Goal: Task Accomplishment & Management: Manage account settings

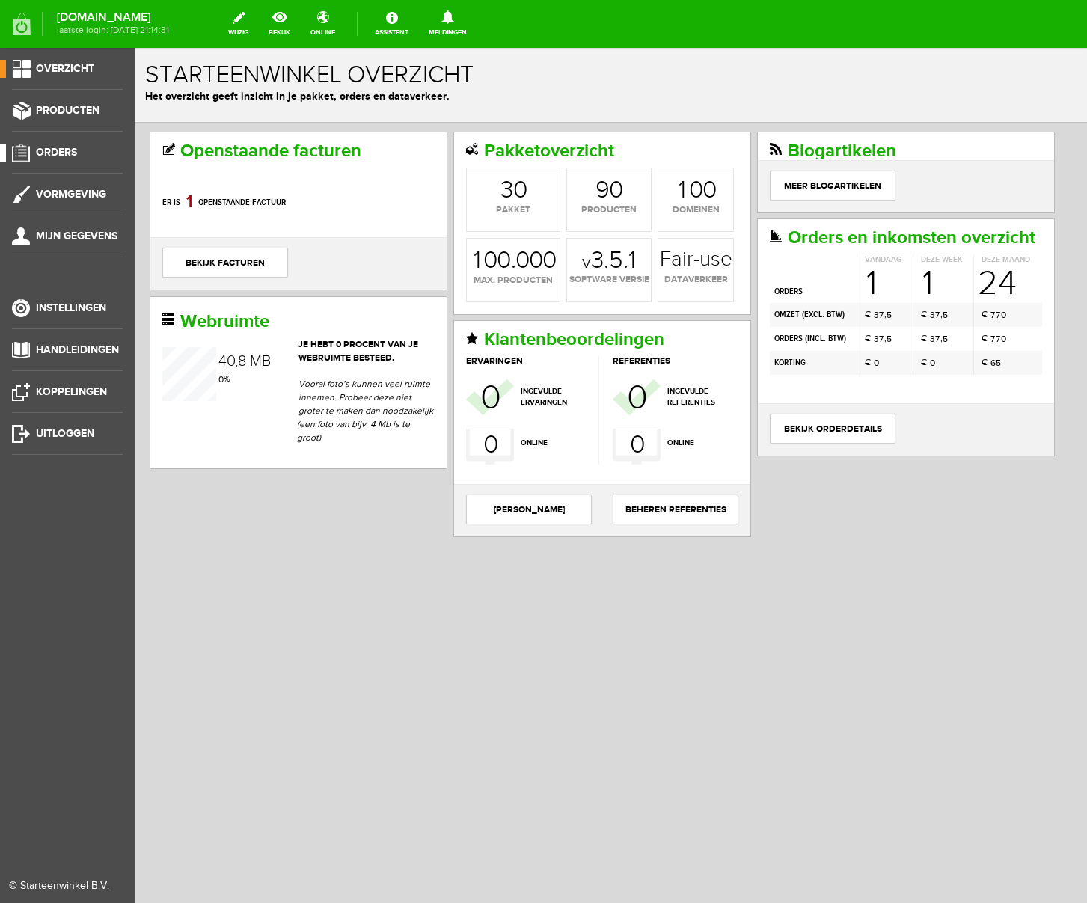
click at [63, 154] on span "Orders" at bounding box center [56, 152] width 41 height 13
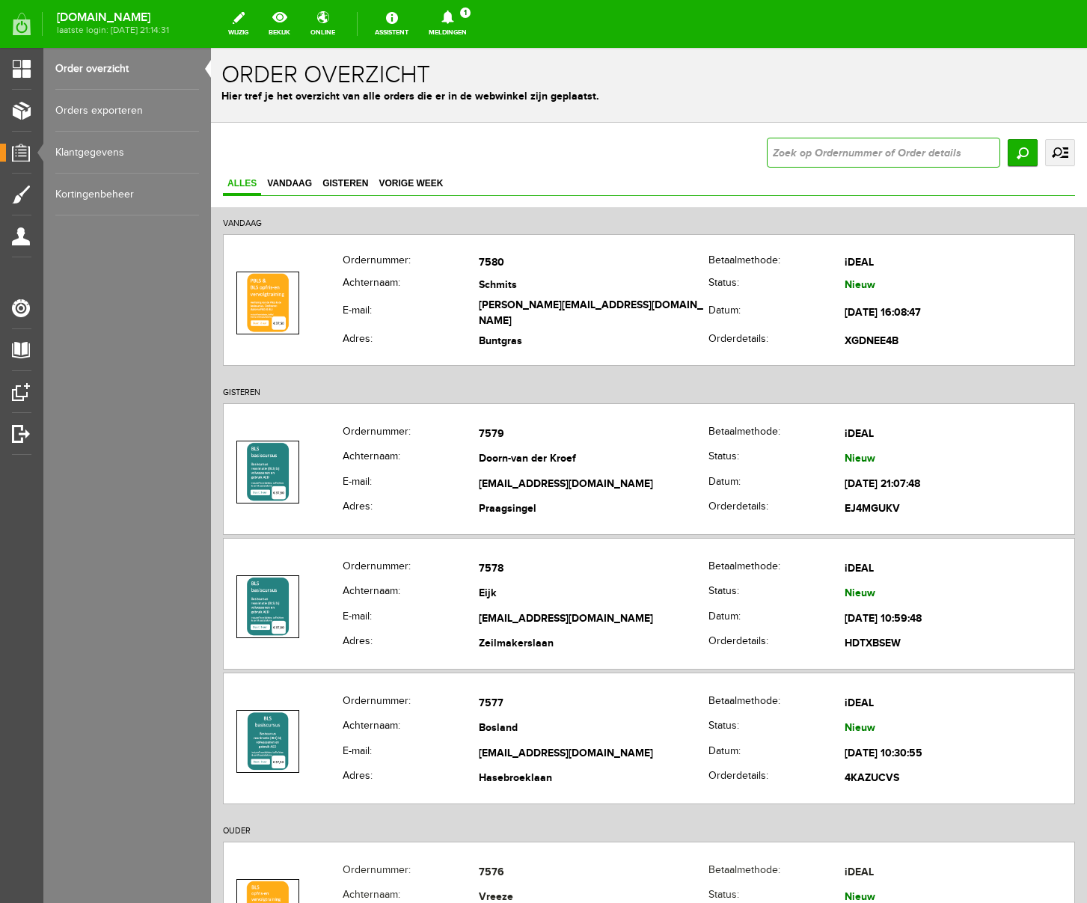
click at [909, 151] on input "text" at bounding box center [883, 153] width 233 height 30
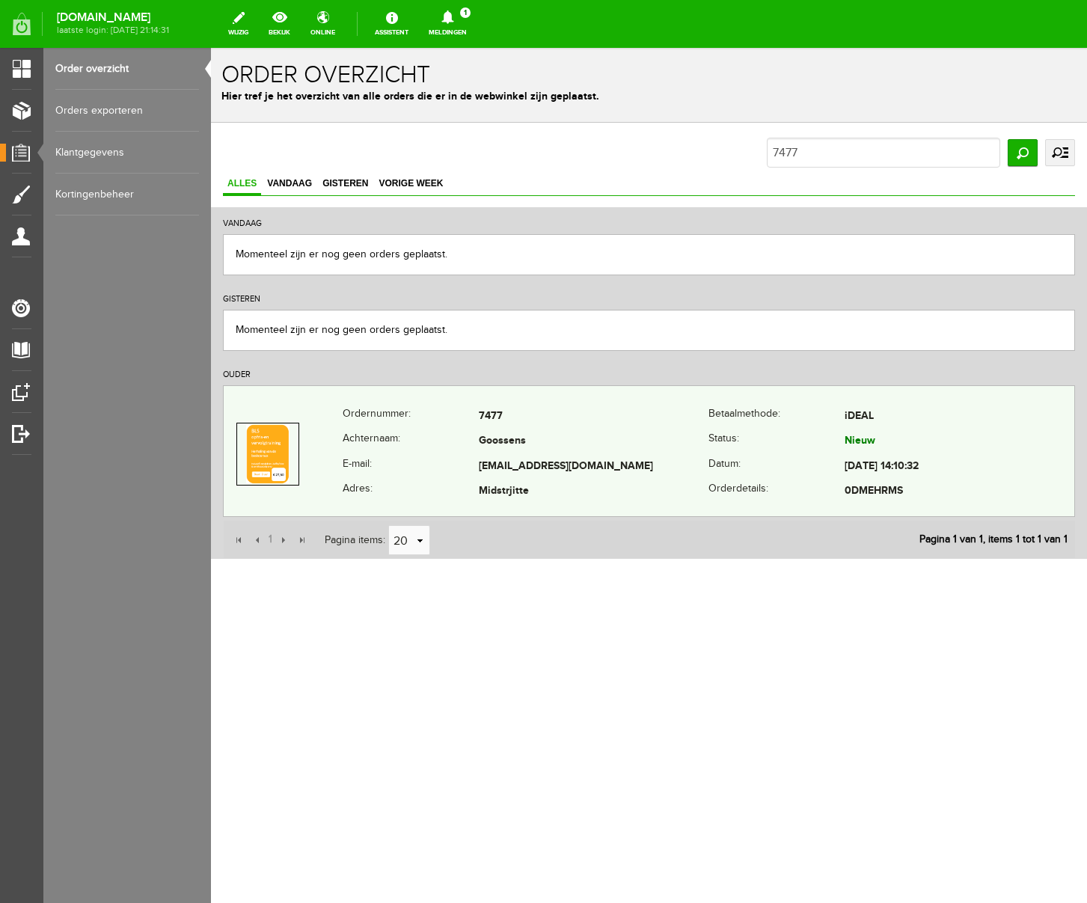
click at [590, 484] on td "Midstrjitte" at bounding box center [594, 492] width 230 height 25
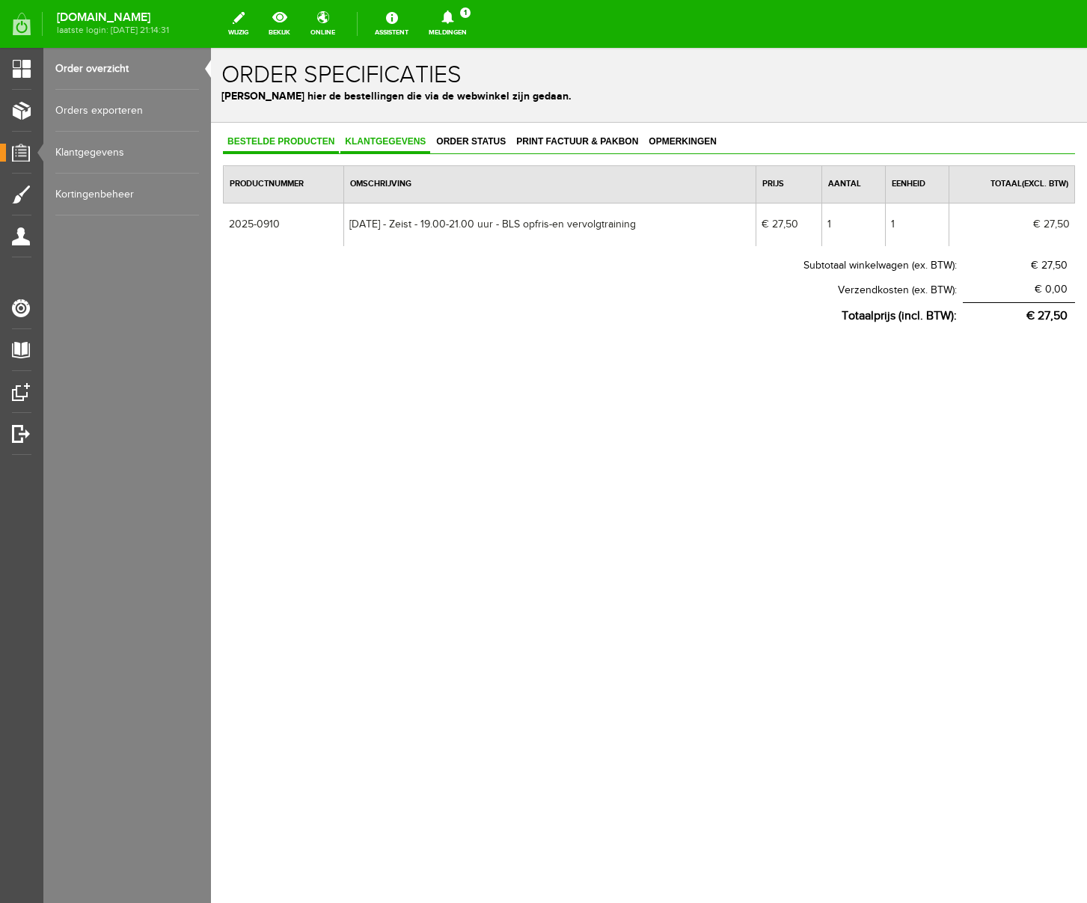
click at [400, 143] on span "Klantgegevens" at bounding box center [386, 141] width 90 height 10
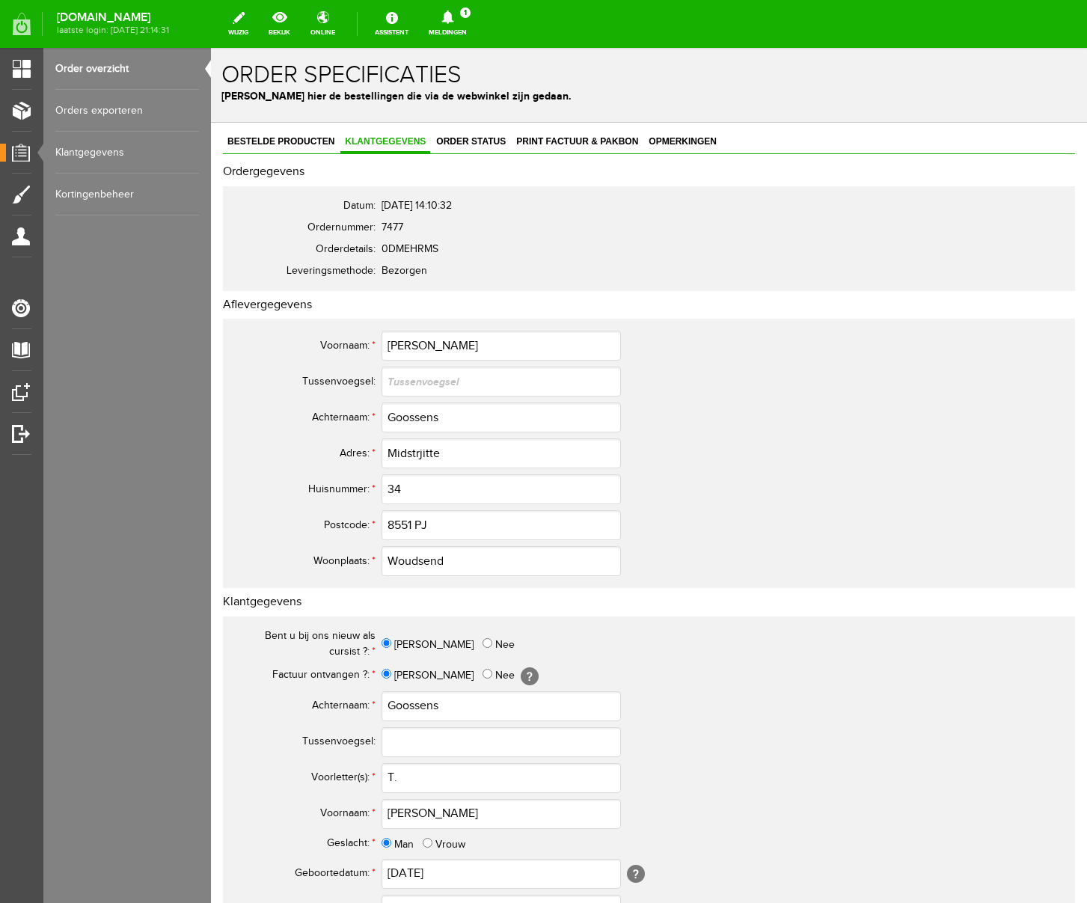
click at [82, 69] on link "Order overzicht" at bounding box center [127, 69] width 144 height 42
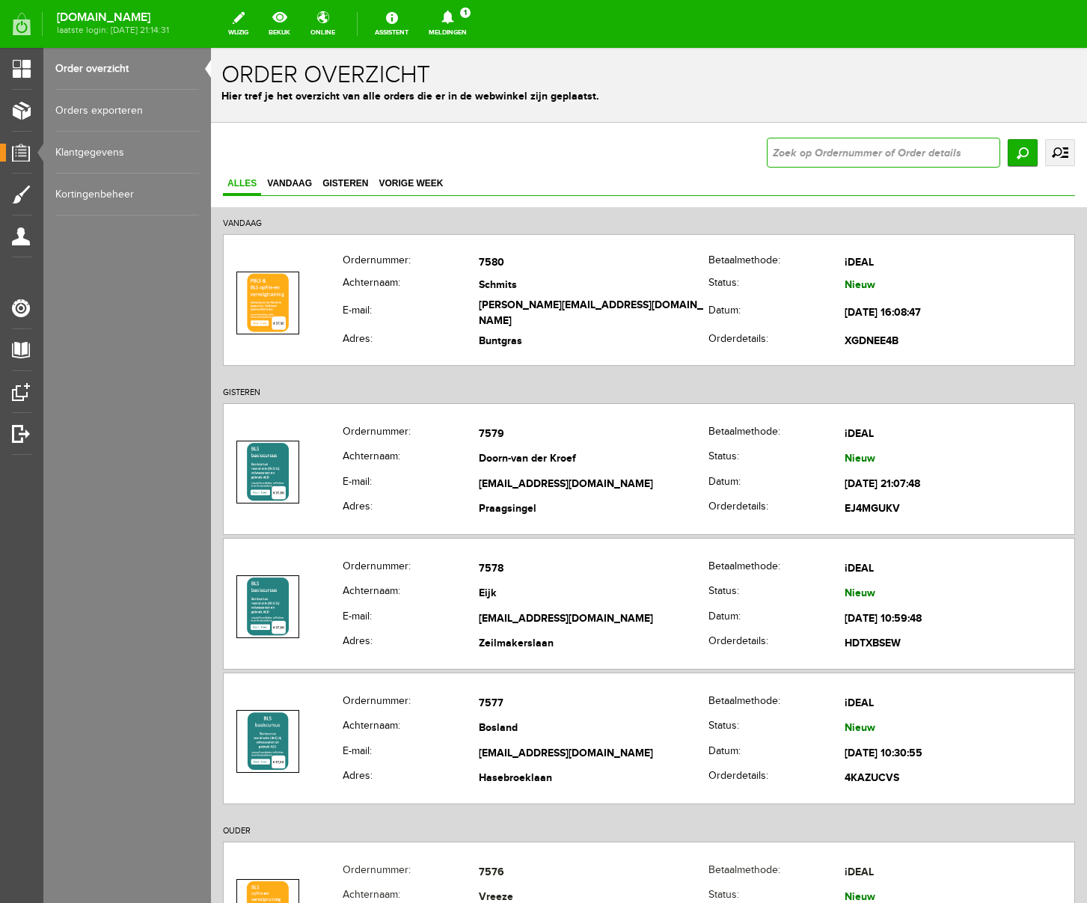
click at [804, 152] on input "text" at bounding box center [883, 153] width 233 height 30
type input "7389"
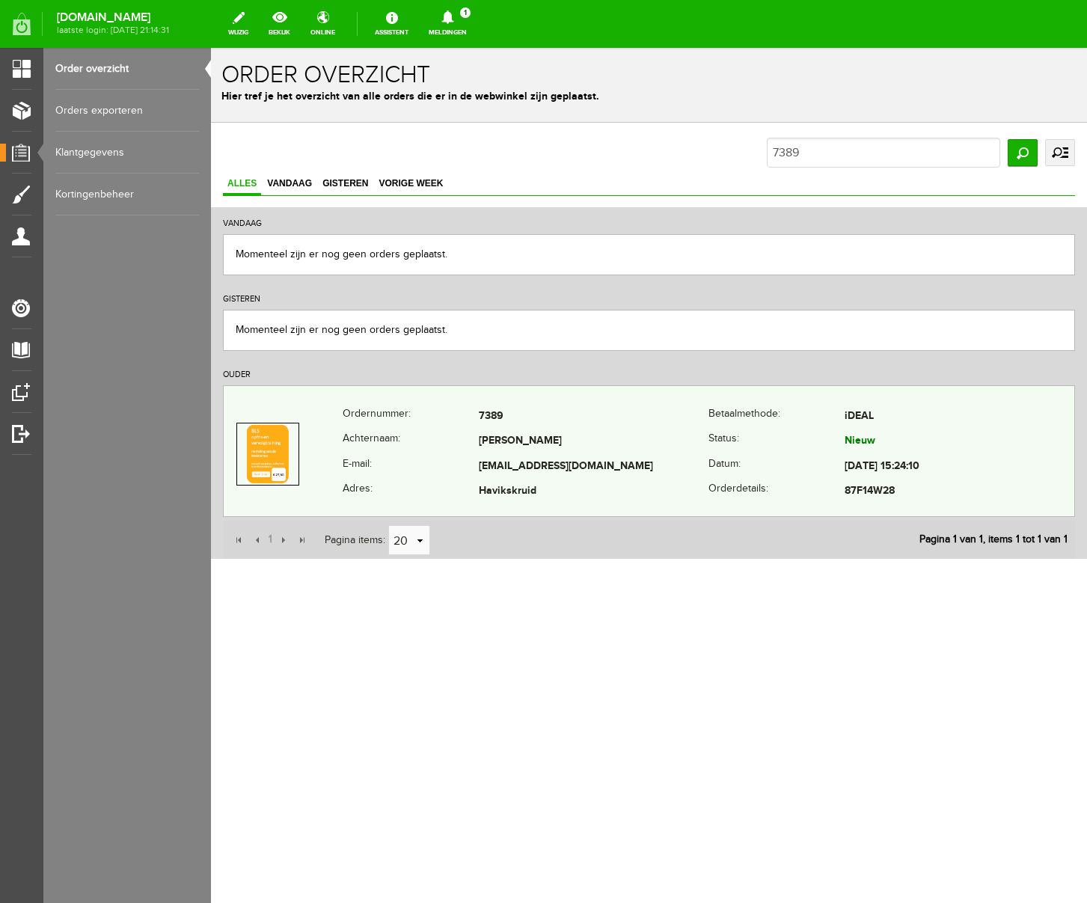
click at [614, 465] on td "[EMAIL_ADDRESS][DOMAIN_NAME]" at bounding box center [594, 466] width 230 height 25
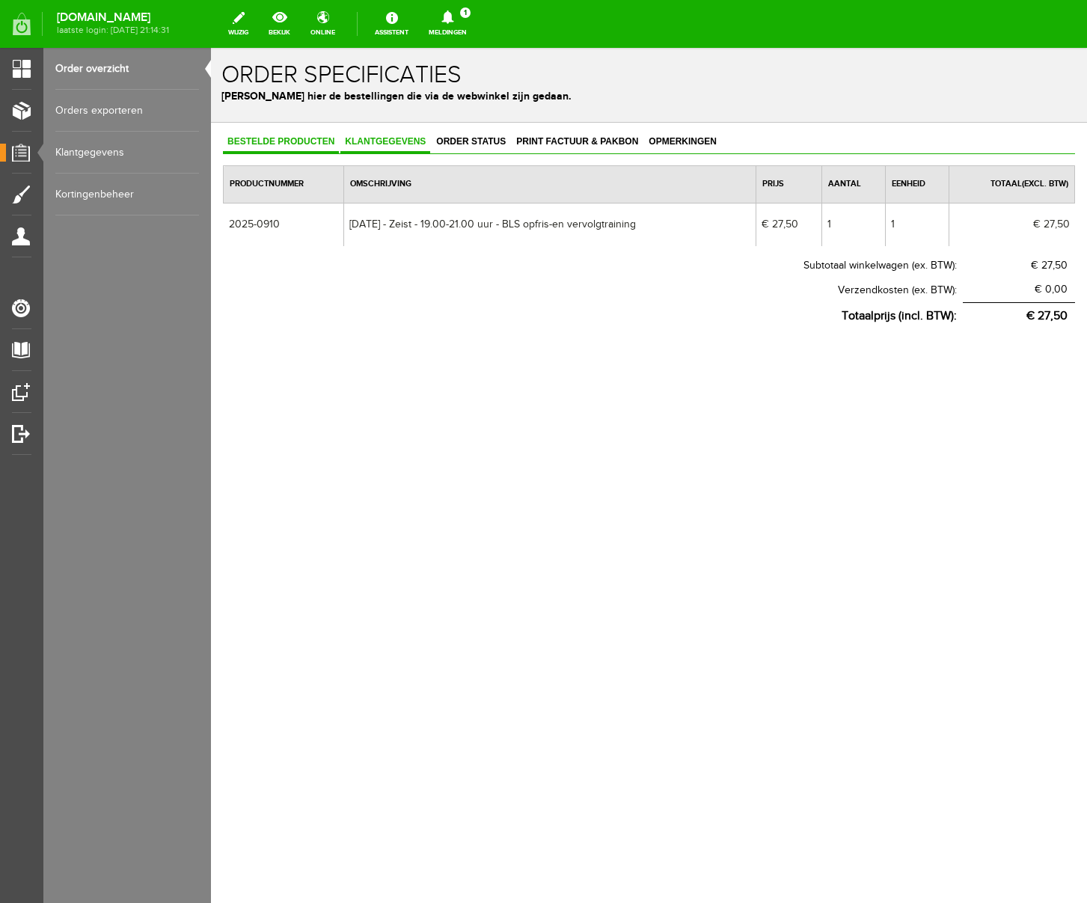
click at [378, 137] on span "Klantgegevens" at bounding box center [386, 141] width 90 height 10
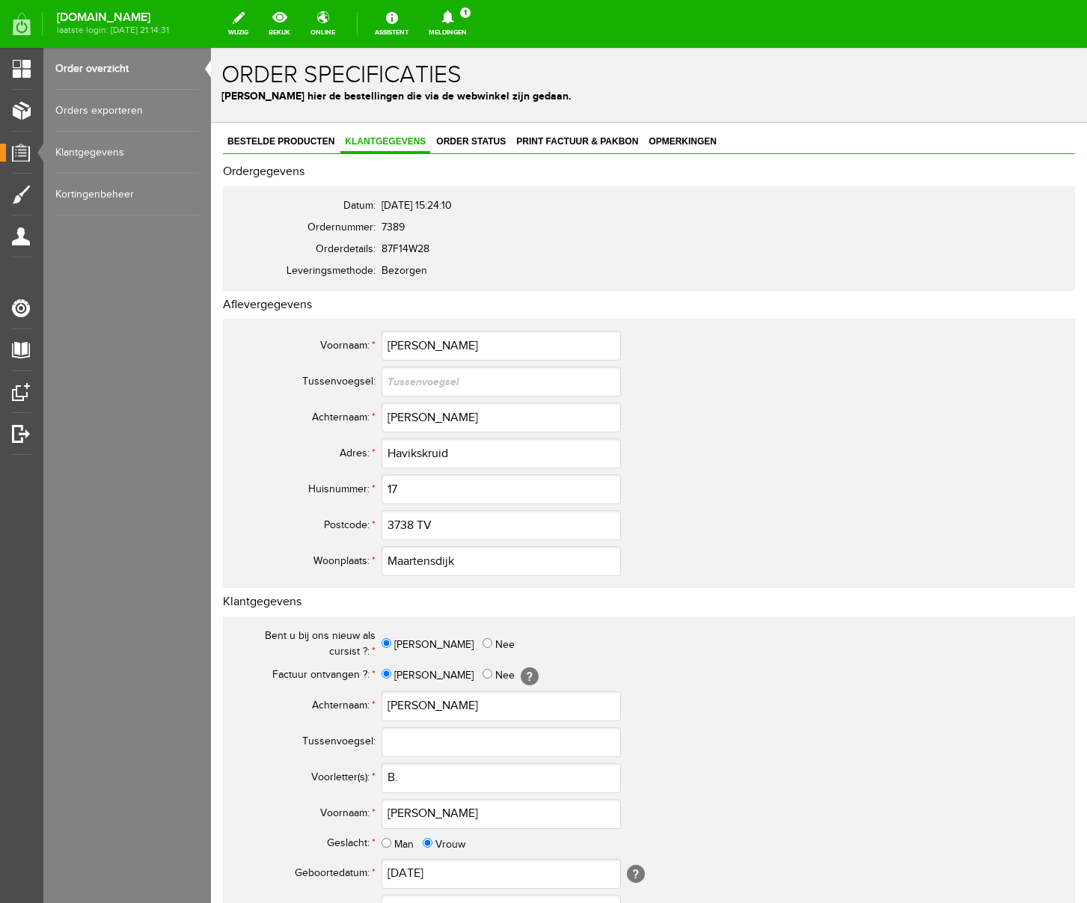
scroll to position [439, 0]
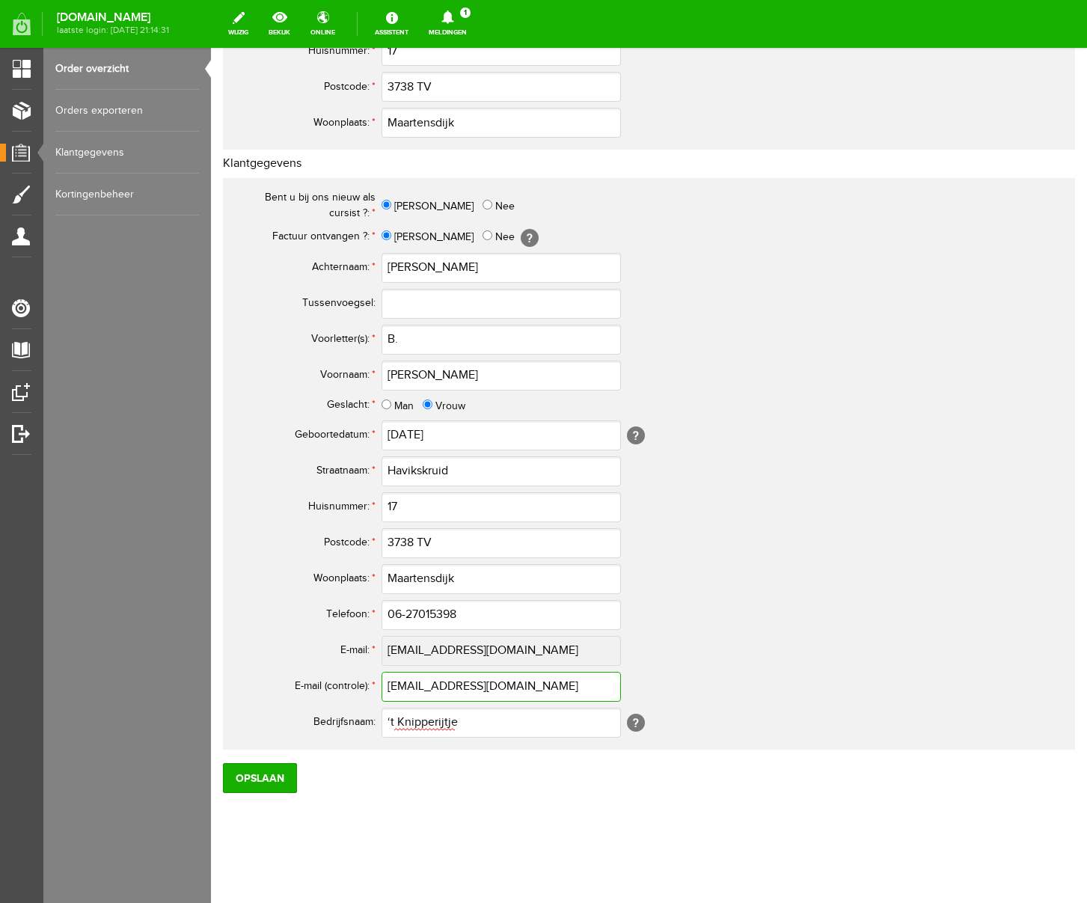
drag, startPoint x: 555, startPoint y: 686, endPoint x: 338, endPoint y: 683, distance: 217.1
click at [338, 683] on tr "E-mail (controle): * [EMAIL_ADDRESS][DOMAIN_NAME]" at bounding box center [591, 687] width 718 height 36
paste input "[EMAIL_ADDRESS][DOMAIN_NAME]"
type input "[EMAIL_ADDRESS][DOMAIN_NAME]"
click at [703, 853] on div "Bestelde producten Klantgegevens Order status Print factuur & pakbon Opmerkinge…" at bounding box center [649, 294] width 876 height 1220
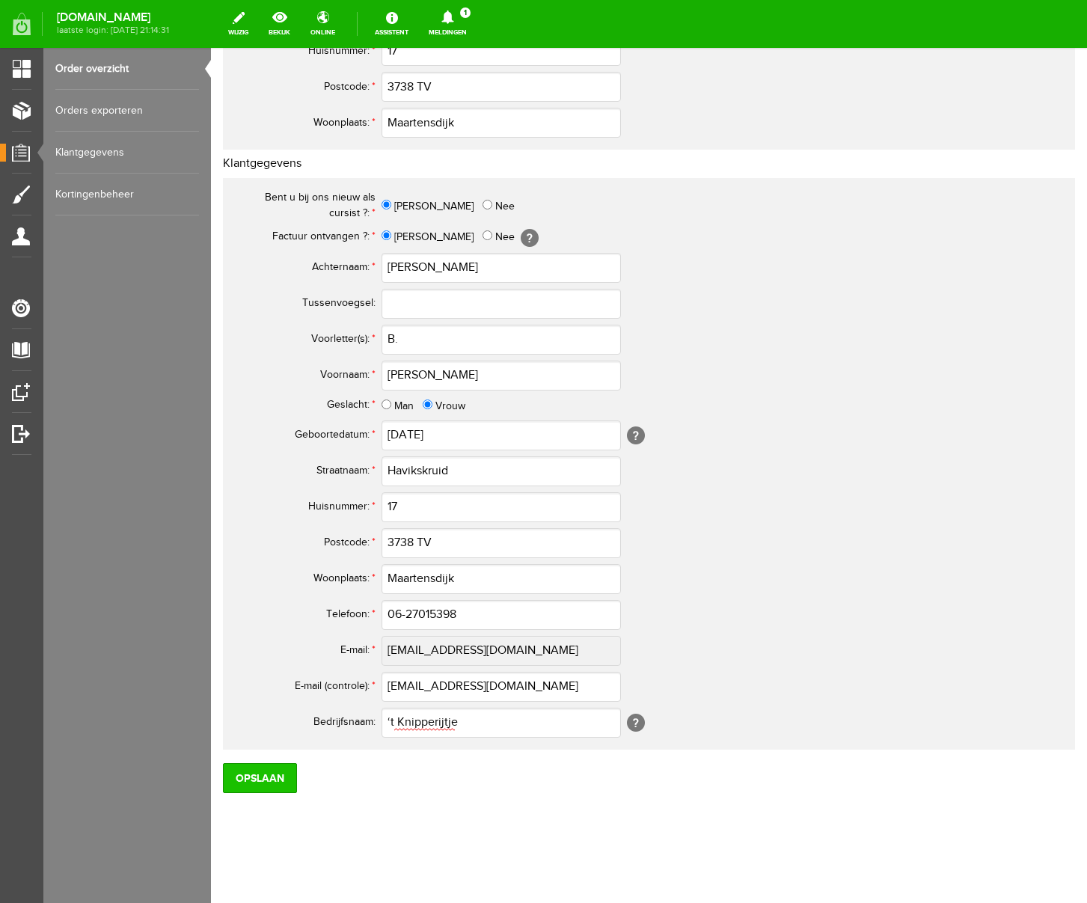
click at [264, 782] on input "Opslaan" at bounding box center [260, 778] width 74 height 30
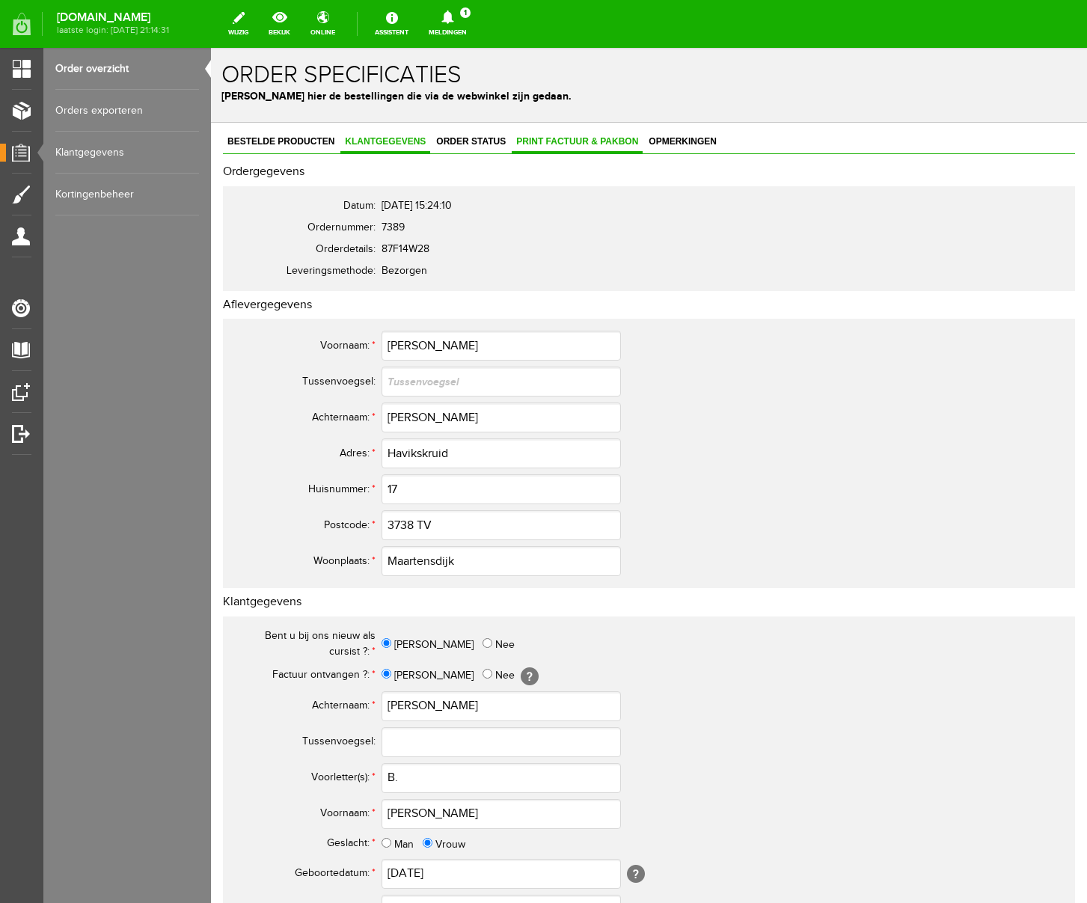
click at [547, 144] on span "Print factuur & pakbon" at bounding box center [577, 141] width 131 height 10
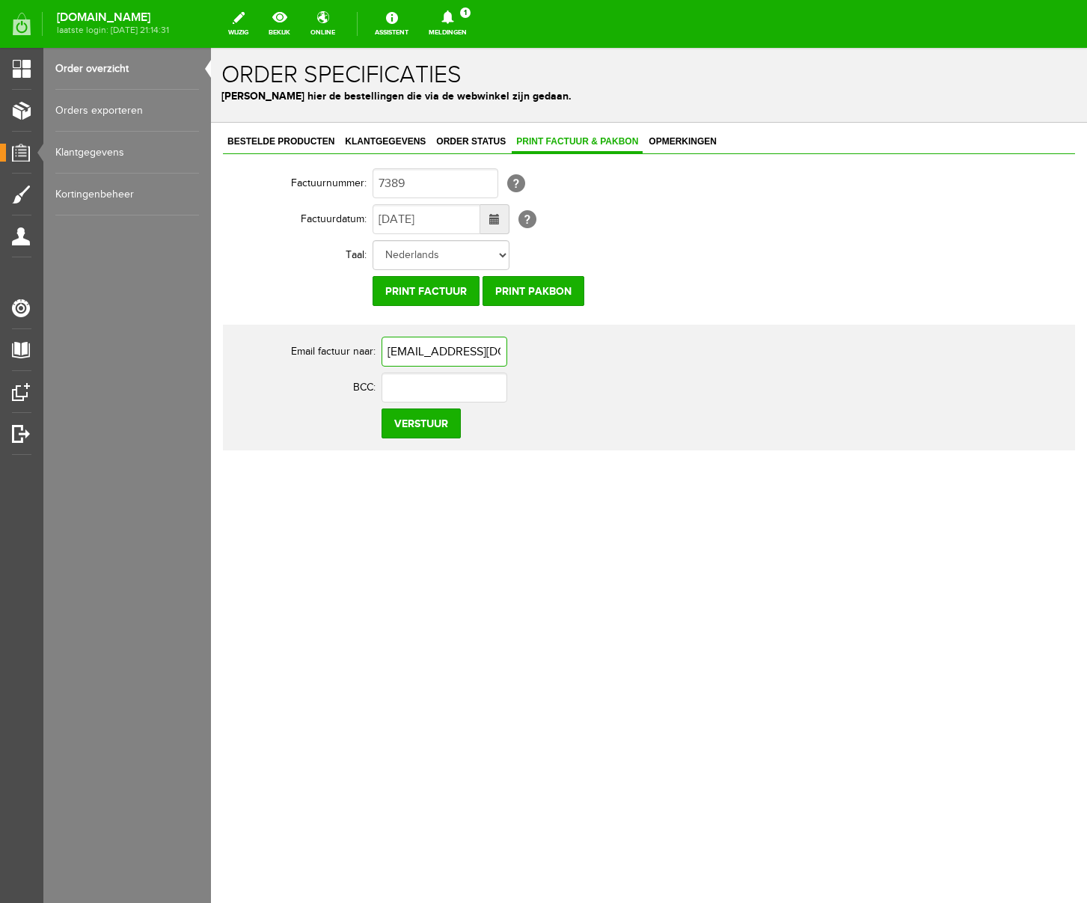
scroll to position [0, 9]
drag, startPoint x: 387, startPoint y: 354, endPoint x: 723, endPoint y: 359, distance: 336.1
click at [723, 359] on td "[EMAIL_ADDRESS][DOMAIN_NAME]" at bounding box center [666, 352] width 569 height 36
paste input "[EMAIL_ADDRESS][DOMAIN_NAME]"
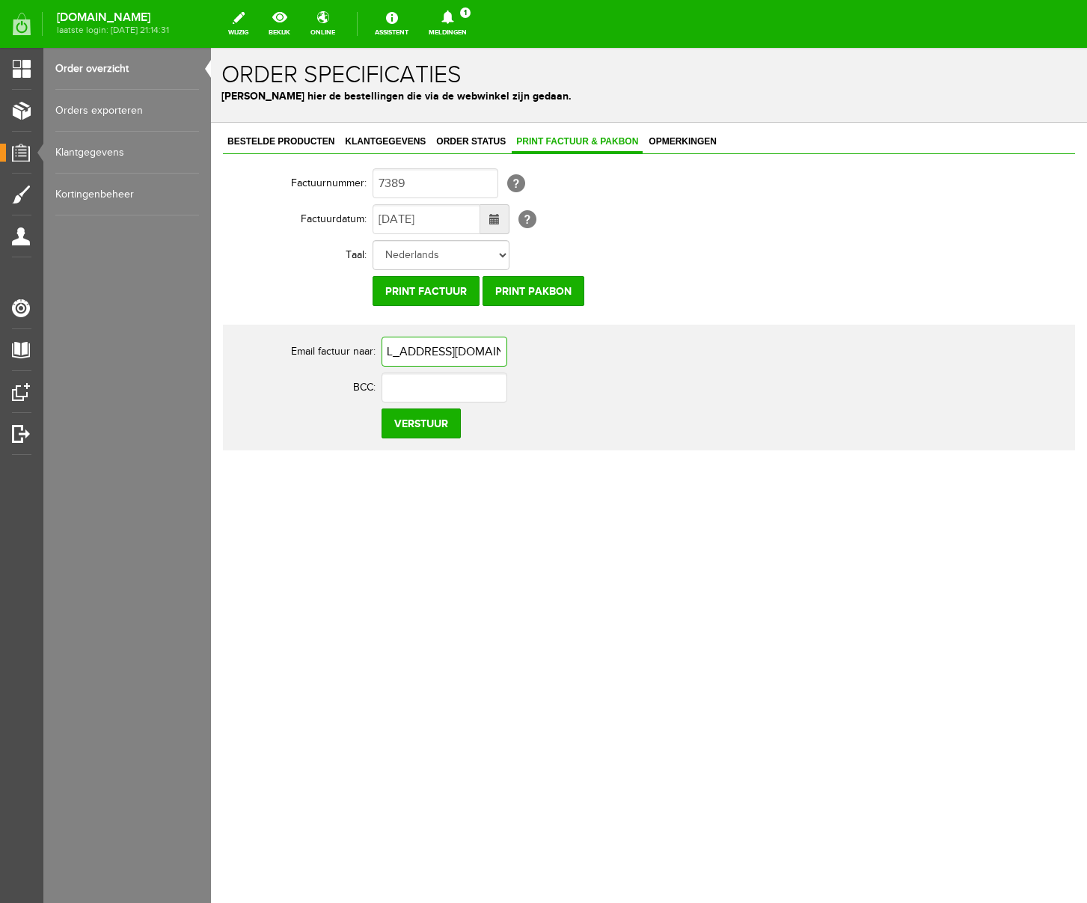
type input "[EMAIL_ADDRESS][DOMAIN_NAME]"
click at [440, 502] on div "Bestelde producten Klantgegevens Order status Print factuur & pakbon Opmerkinge…" at bounding box center [649, 343] width 876 height 440
click at [430, 433] on input "Verstuur" at bounding box center [421, 424] width 79 height 30
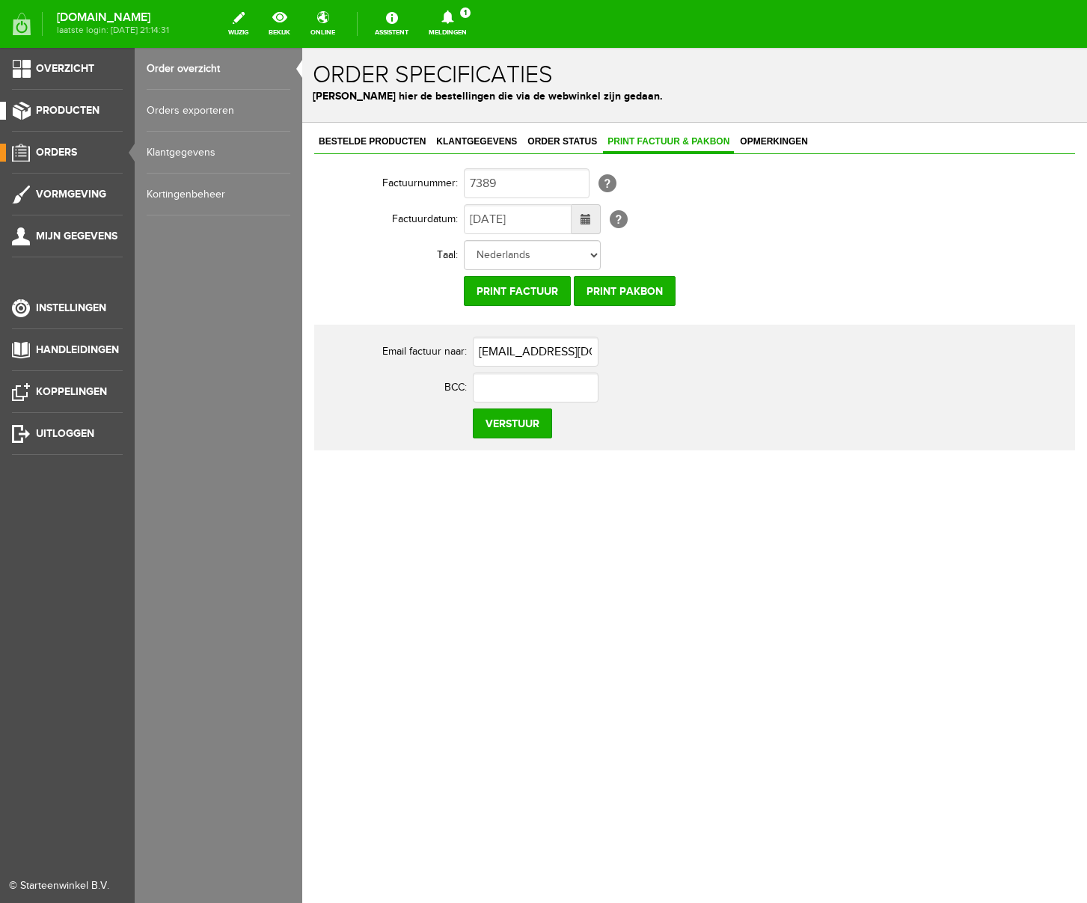
click at [73, 106] on span "Producten" at bounding box center [68, 110] width 64 height 13
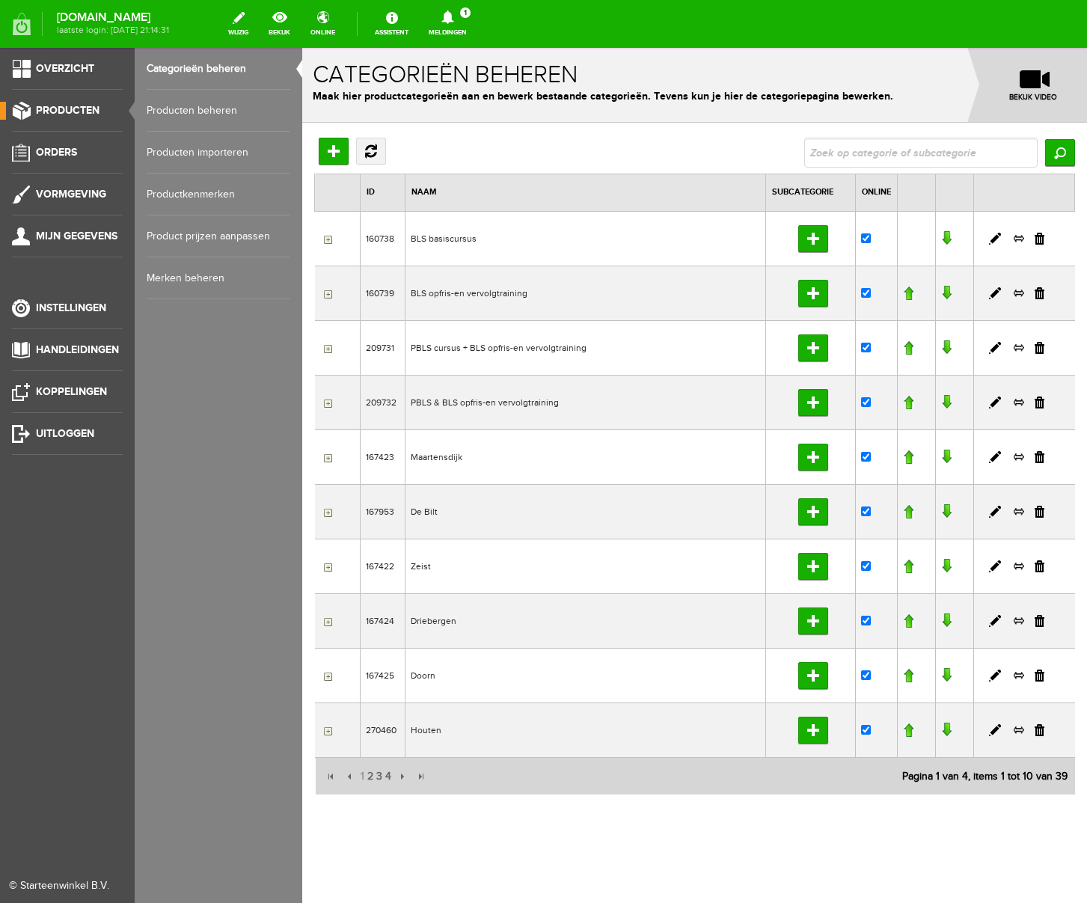
click at [192, 110] on link "Producten beheren" at bounding box center [219, 111] width 144 height 42
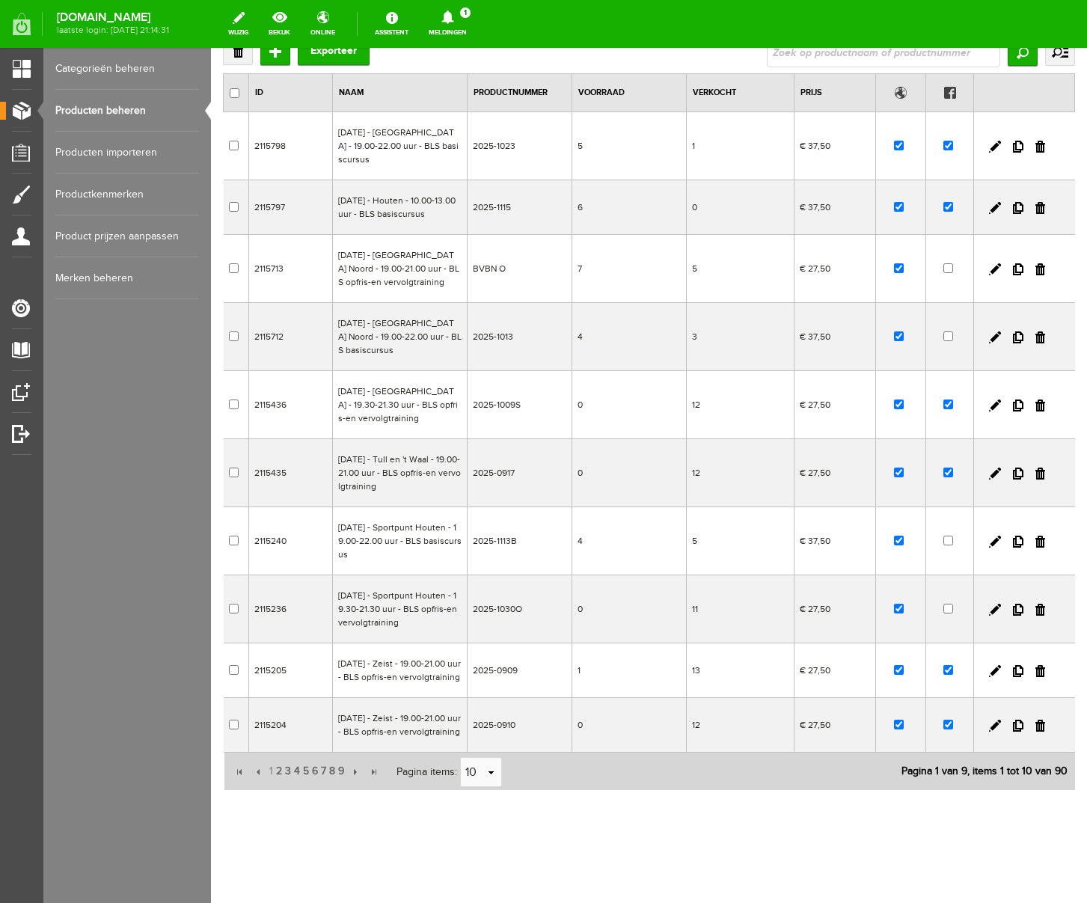
scroll to position [181, 0]
click at [995, 665] on link at bounding box center [995, 671] width 12 height 12
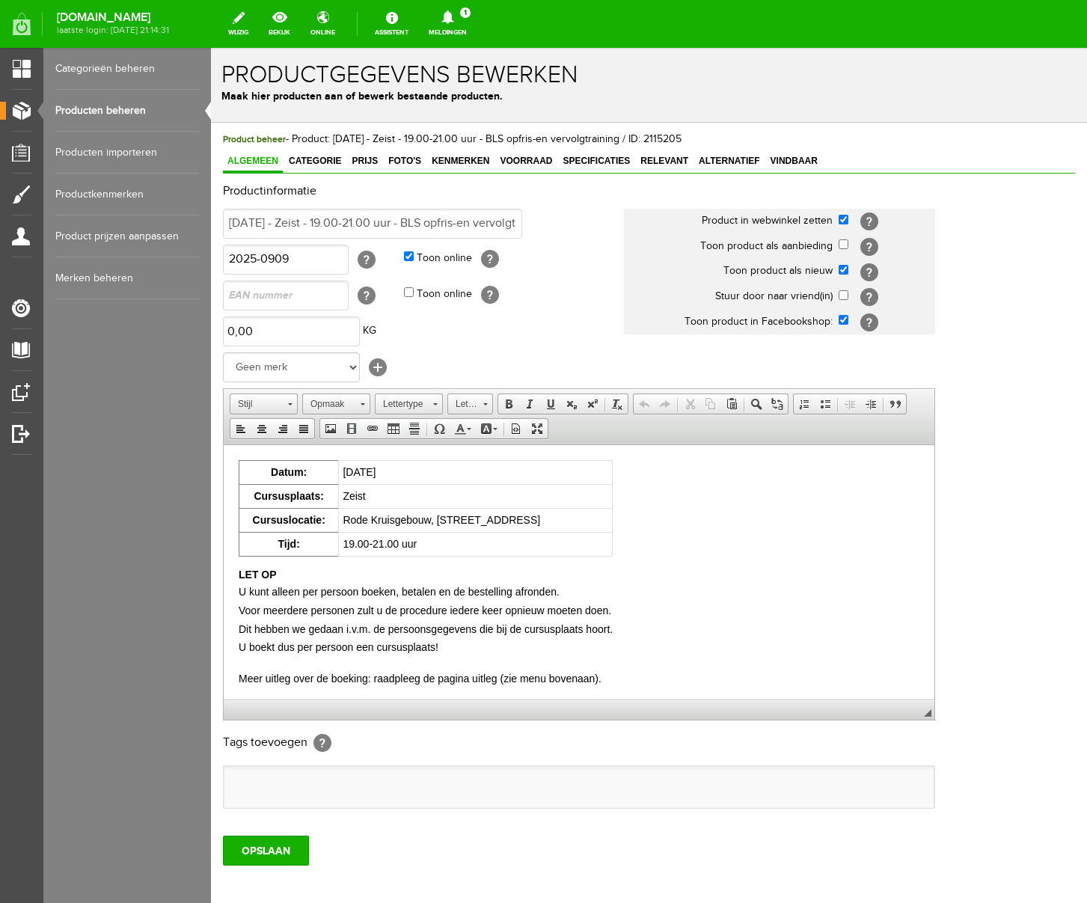
scroll to position [0, 0]
click at [552, 162] on span "Voorraad" at bounding box center [525, 161] width 61 height 10
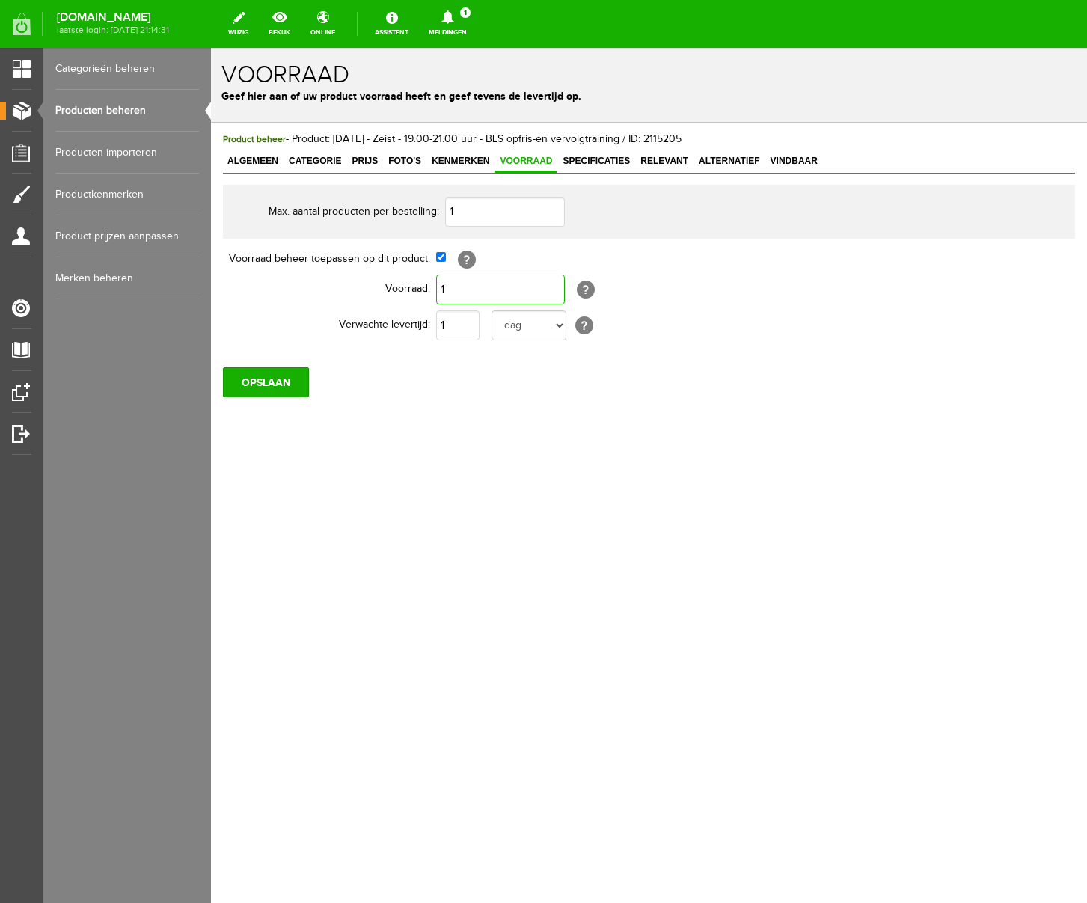
click at [465, 290] on input "1" at bounding box center [500, 290] width 129 height 30
type input "2"
click at [500, 468] on div "Product beheer - Product: [DATE] - Zeist - 19.00-21.00 uur - BLS opfris-en verv…" at bounding box center [649, 315] width 876 height 385
click at [282, 382] on input "OPSLAAN" at bounding box center [266, 382] width 86 height 30
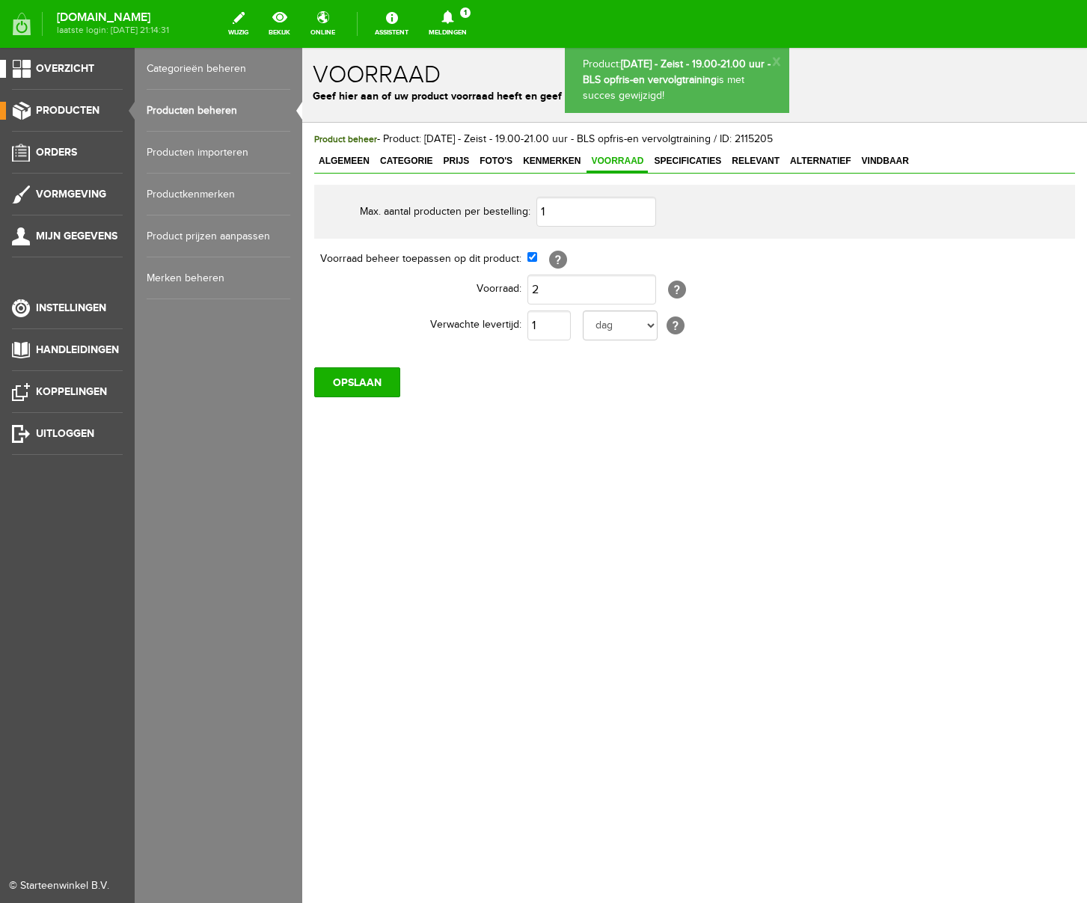
click at [54, 69] on span "Overzicht" at bounding box center [65, 68] width 58 height 13
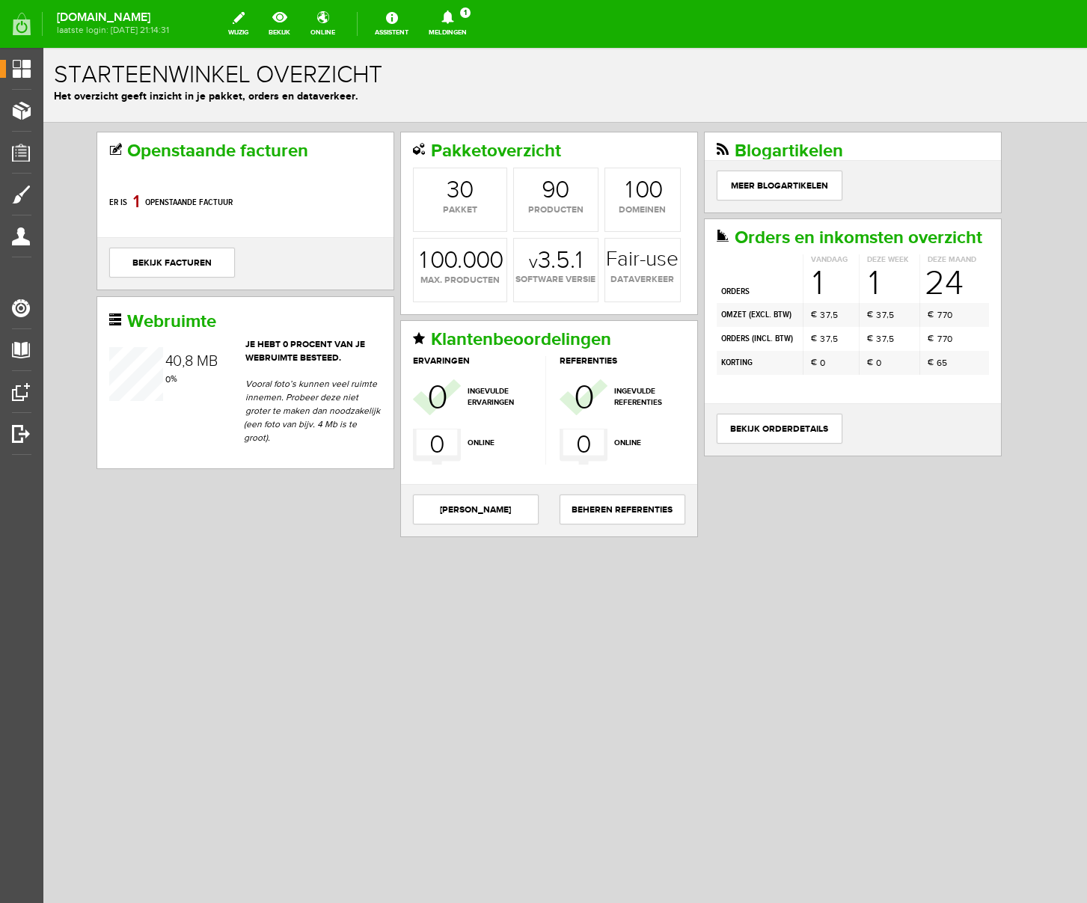
click at [454, 18] on icon at bounding box center [448, 16] width 12 height 13
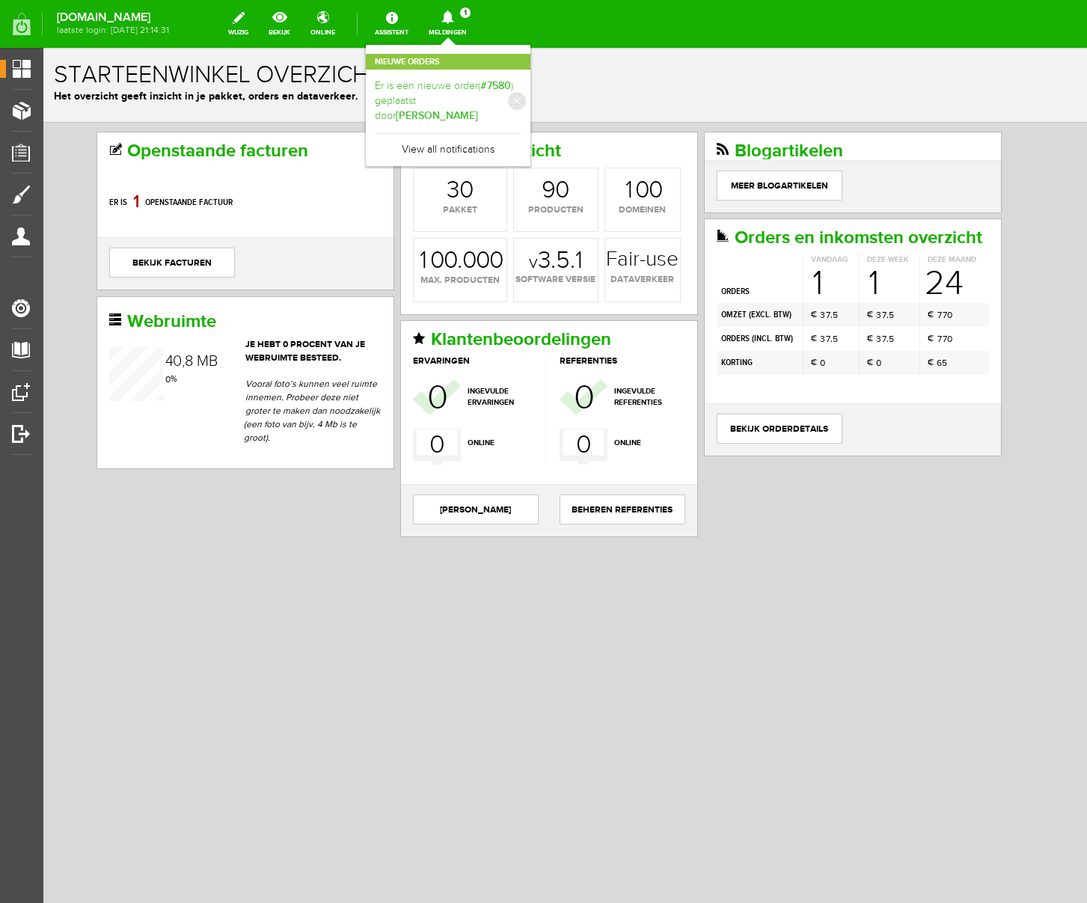
click at [478, 109] on b "[PERSON_NAME]" at bounding box center [437, 115] width 82 height 13
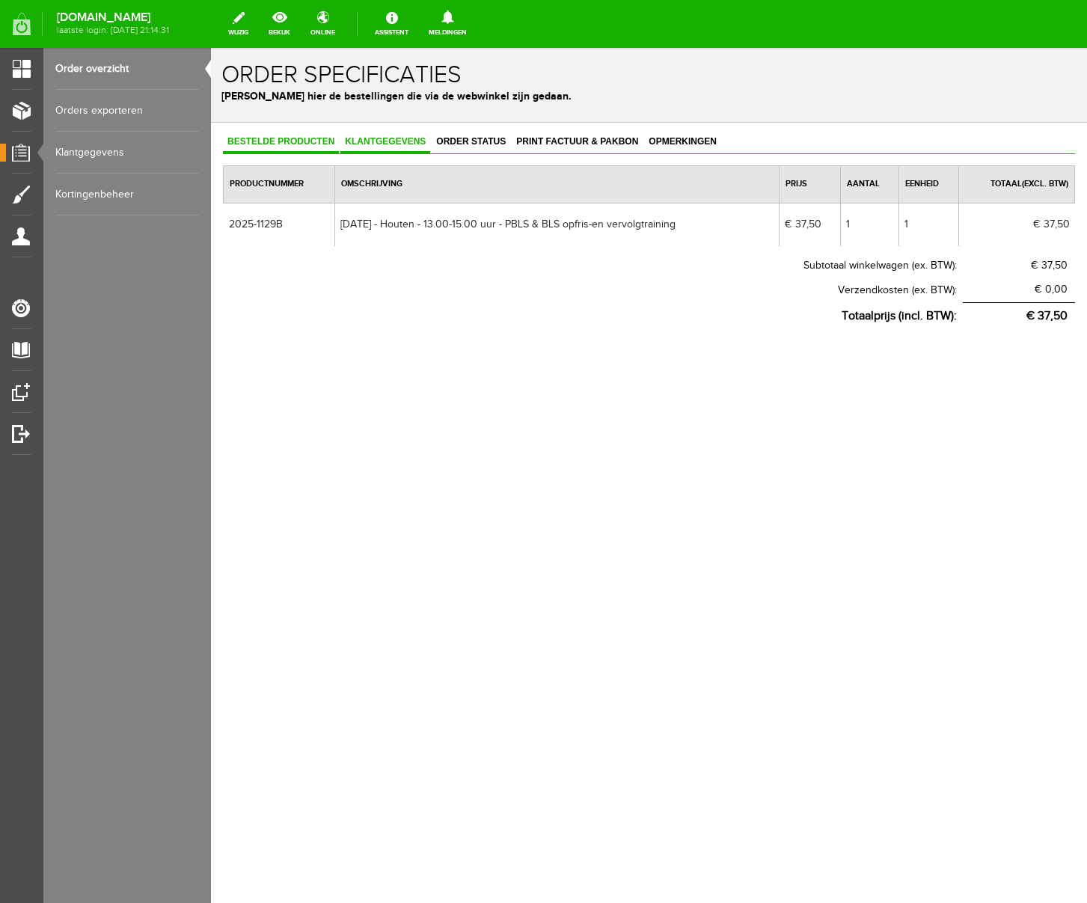
click at [386, 146] on span "Klantgegevens" at bounding box center [386, 141] width 90 height 10
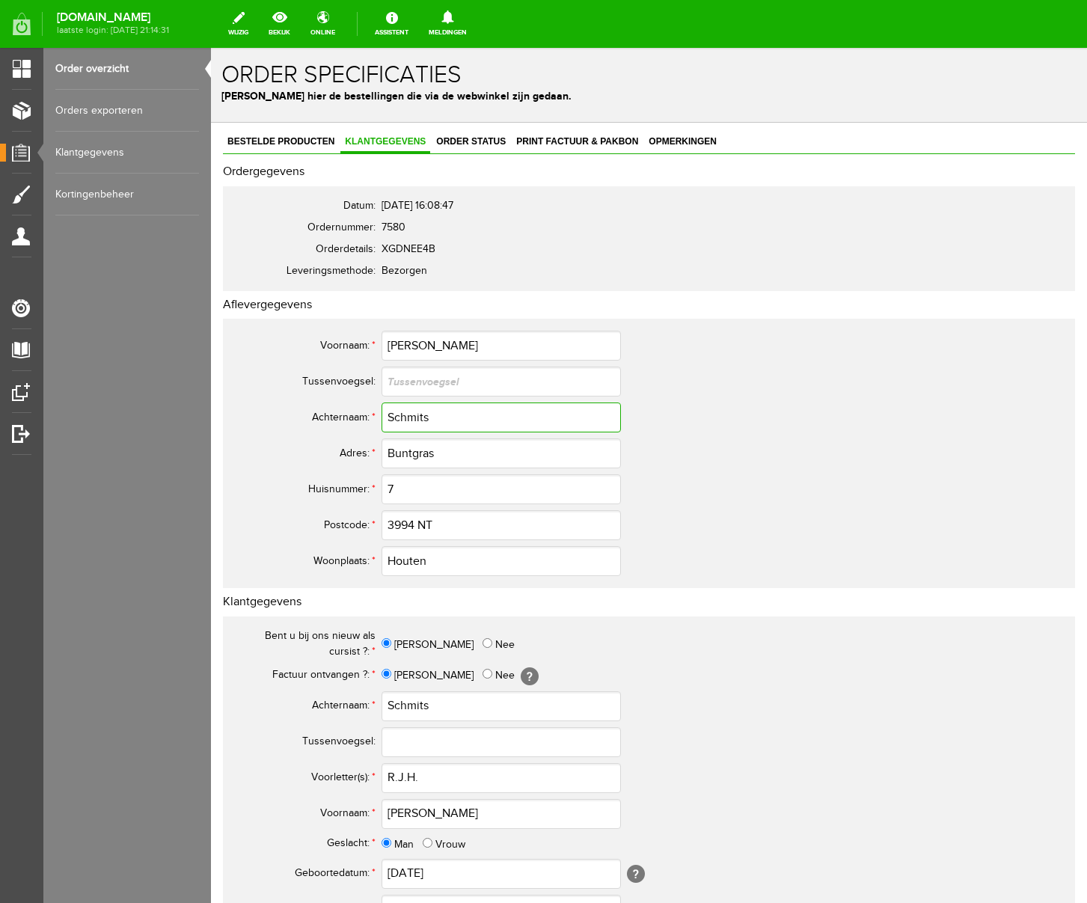
drag, startPoint x: 447, startPoint y: 417, endPoint x: 275, endPoint y: 419, distance: 171.4
click at [275, 419] on tr "Achternaam: * Schmits" at bounding box center [591, 418] width 718 height 36
drag, startPoint x: 442, startPoint y: 455, endPoint x: 363, endPoint y: 449, distance: 79.6
click at [363, 449] on tr "Adres: * Buntgras" at bounding box center [591, 454] width 718 height 36
drag, startPoint x: 430, startPoint y: 347, endPoint x: 326, endPoint y: 339, distance: 105.1
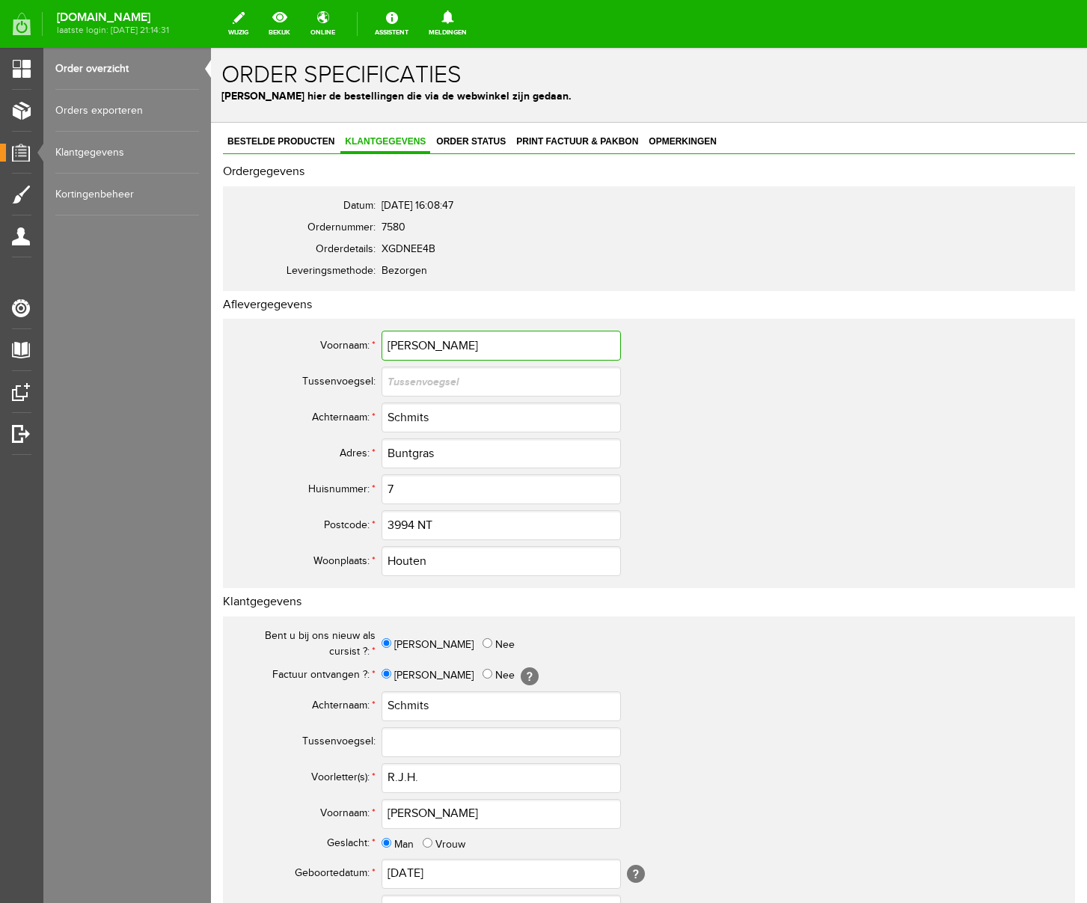
click at [326, 339] on tr "Voornaam: * [PERSON_NAME]" at bounding box center [591, 346] width 718 height 36
drag, startPoint x: 421, startPoint y: 780, endPoint x: 359, endPoint y: 772, distance: 61.8
click at [359, 772] on tr "Voorletter(s): * R.J.H." at bounding box center [591, 778] width 718 height 36
click at [529, 638] on td "Ja Nee" at bounding box center [666, 644] width 569 height 37
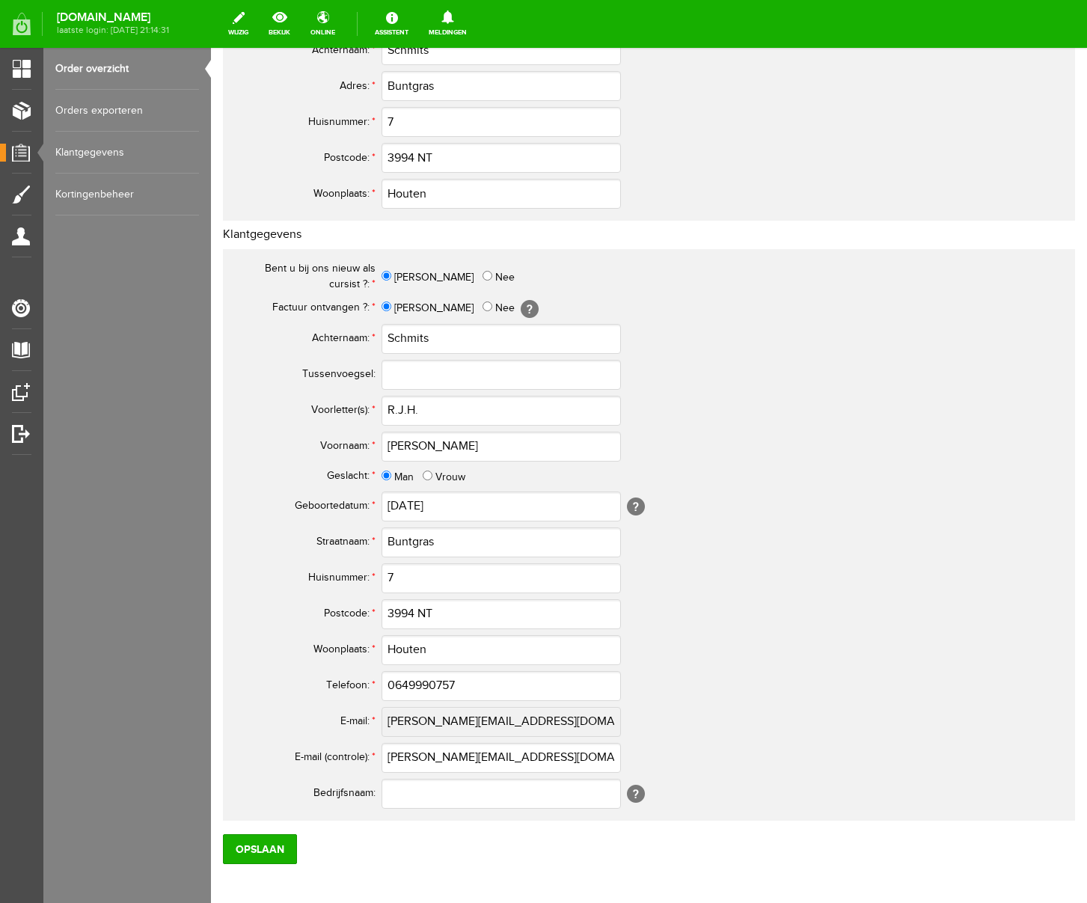
scroll to position [439, 0]
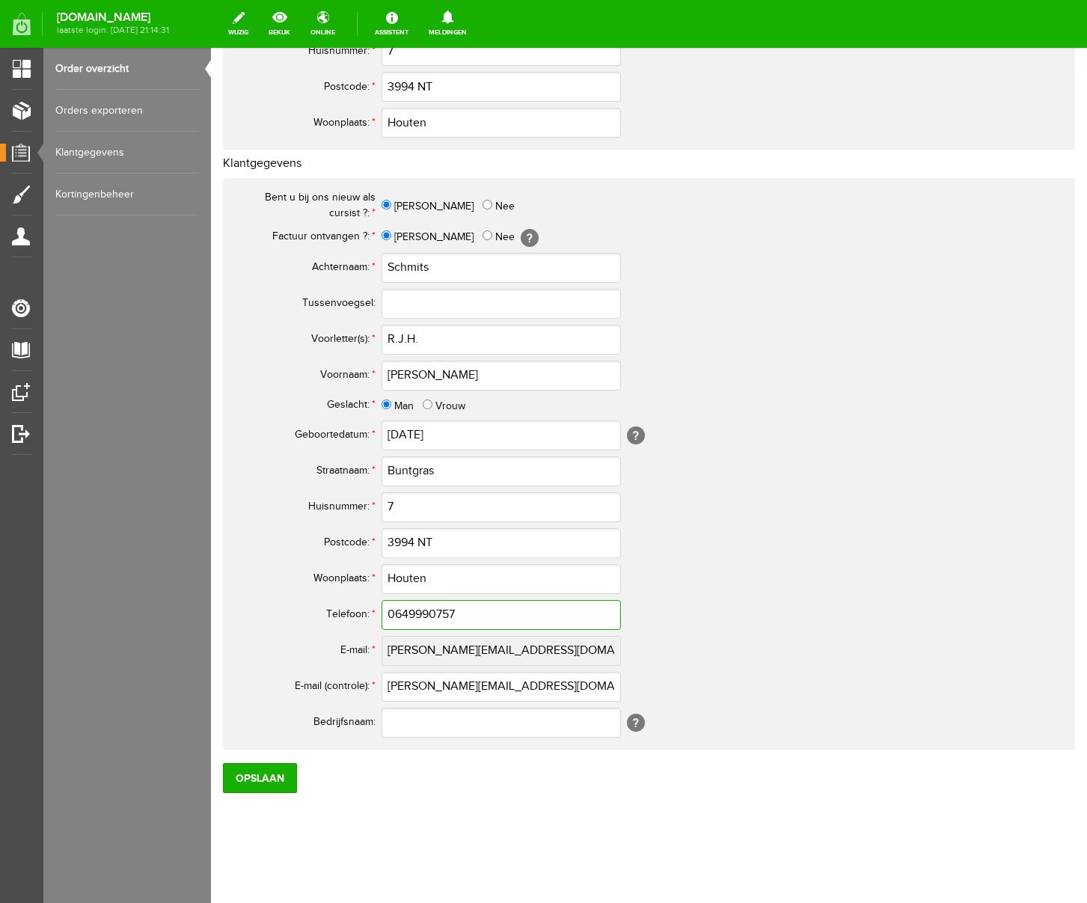
click at [403, 615] on input "0649990757" at bounding box center [501, 615] width 239 height 30
drag, startPoint x: 496, startPoint y: 612, endPoint x: 269, endPoint y: 608, distance: 226.8
click at [269, 608] on tr "Telefoon: * 06-49990757" at bounding box center [591, 615] width 718 height 36
type input "06-49990757"
drag, startPoint x: 540, startPoint y: 689, endPoint x: 230, endPoint y: 676, distance: 309.4
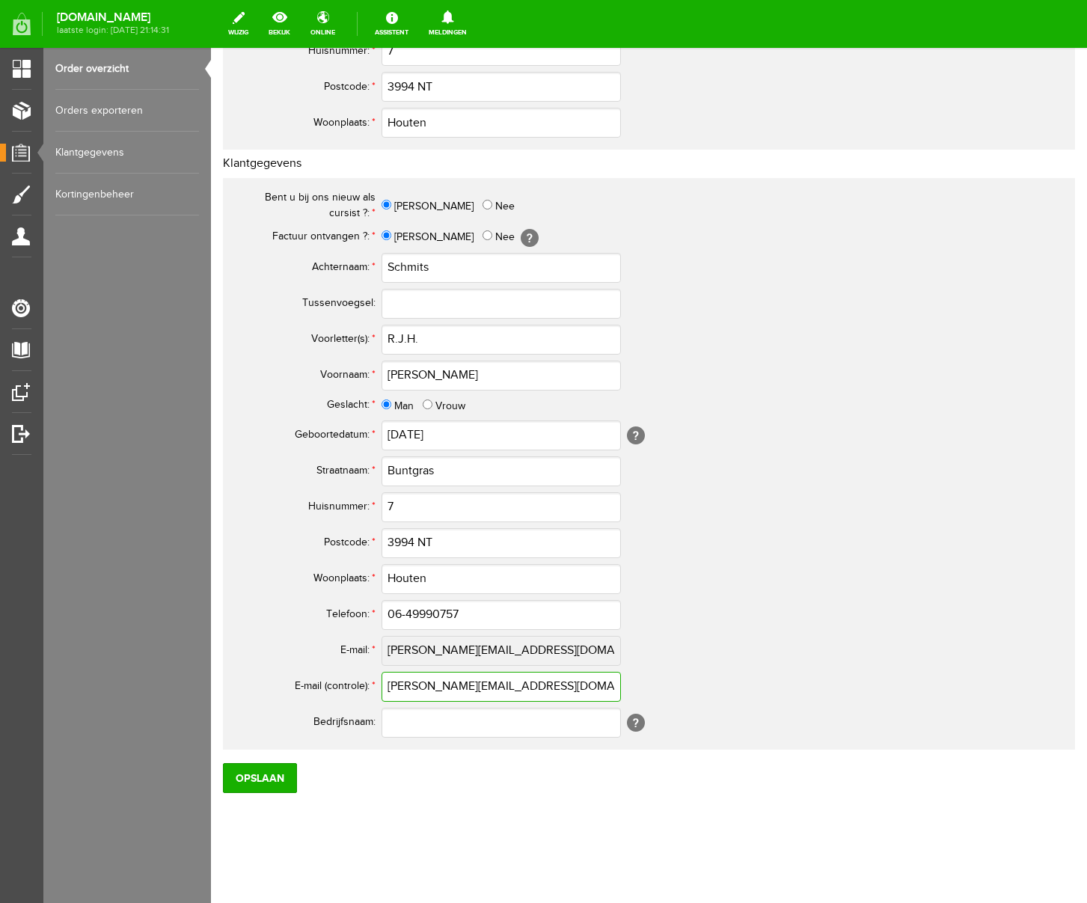
click at [230, 676] on div "Bent u bij ons nieuw als cursist ?: * [PERSON_NAME] Factuur ontvangen ?: * Ja N…" at bounding box center [649, 464] width 852 height 572
click at [500, 793] on div "Bestelde producten Klantgegevens Order status Print factuur & pakbon Opmerkinge…" at bounding box center [649, 294] width 876 height 1220
click at [268, 789] on input "Opslaan" at bounding box center [260, 778] width 74 height 30
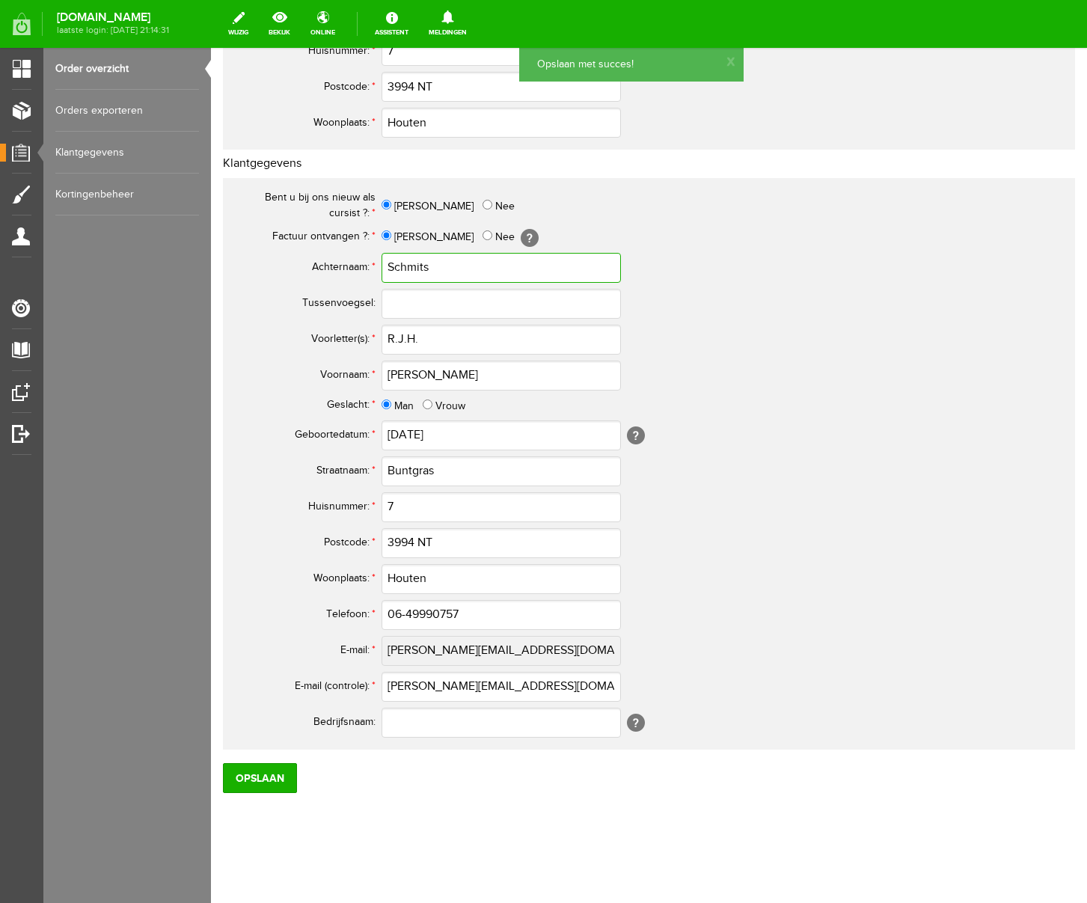
drag, startPoint x: 434, startPoint y: 269, endPoint x: 377, endPoint y: 267, distance: 56.9
click at [377, 267] on tr "Achternaam: * Schmits" at bounding box center [591, 268] width 718 height 36
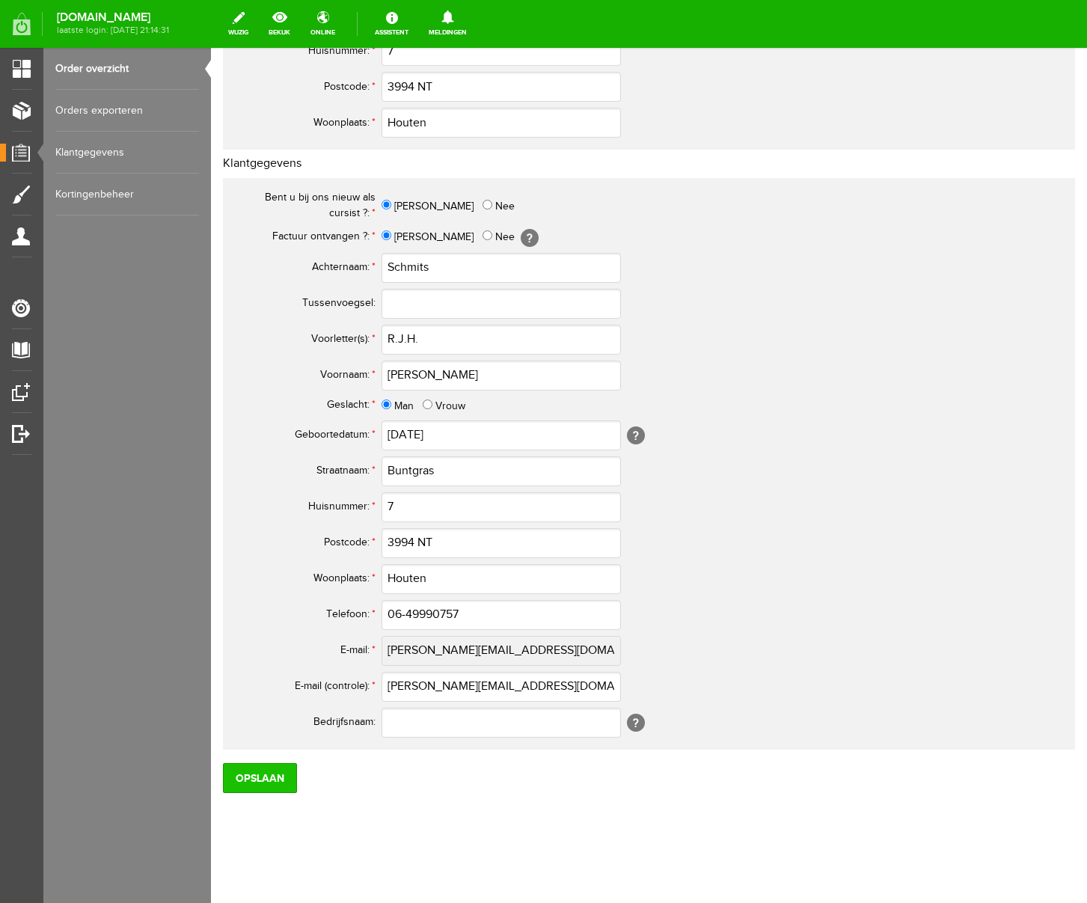
click at [272, 782] on input "Opslaan" at bounding box center [260, 778] width 74 height 30
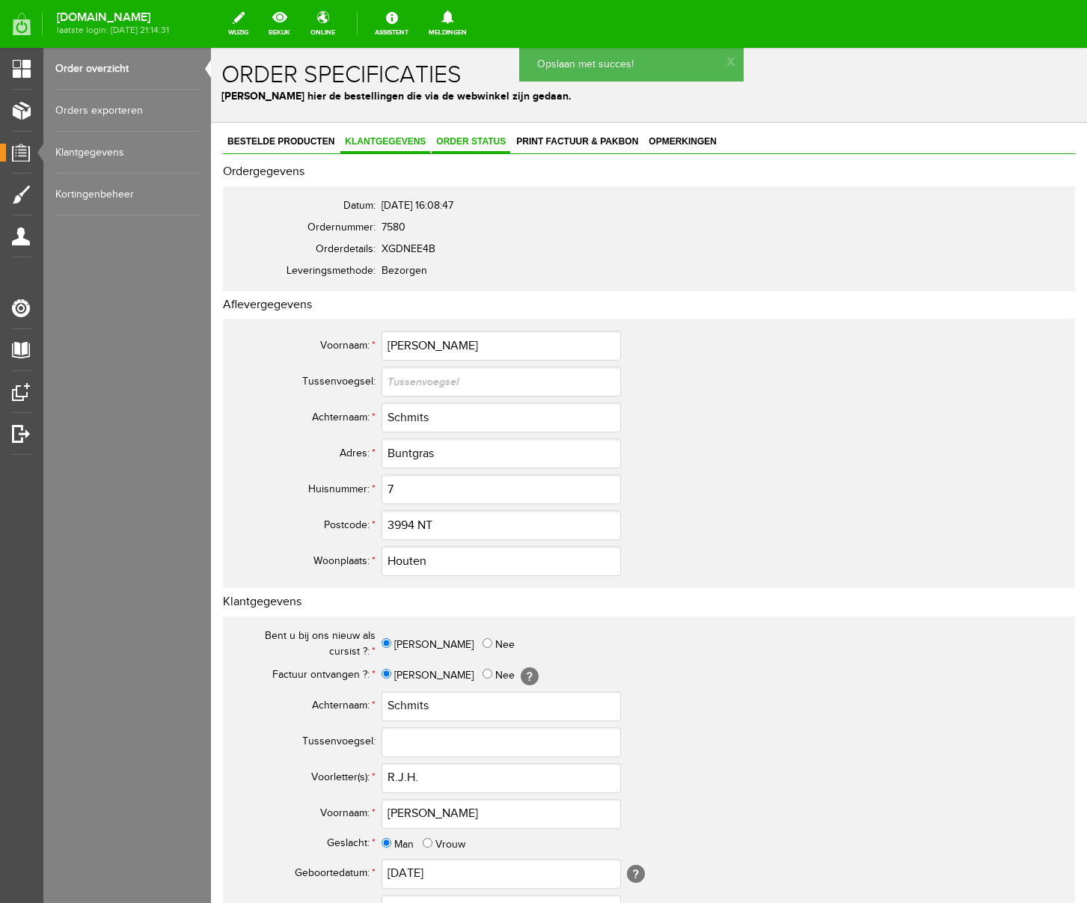
click at [469, 142] on span "Order status" at bounding box center [471, 141] width 79 height 10
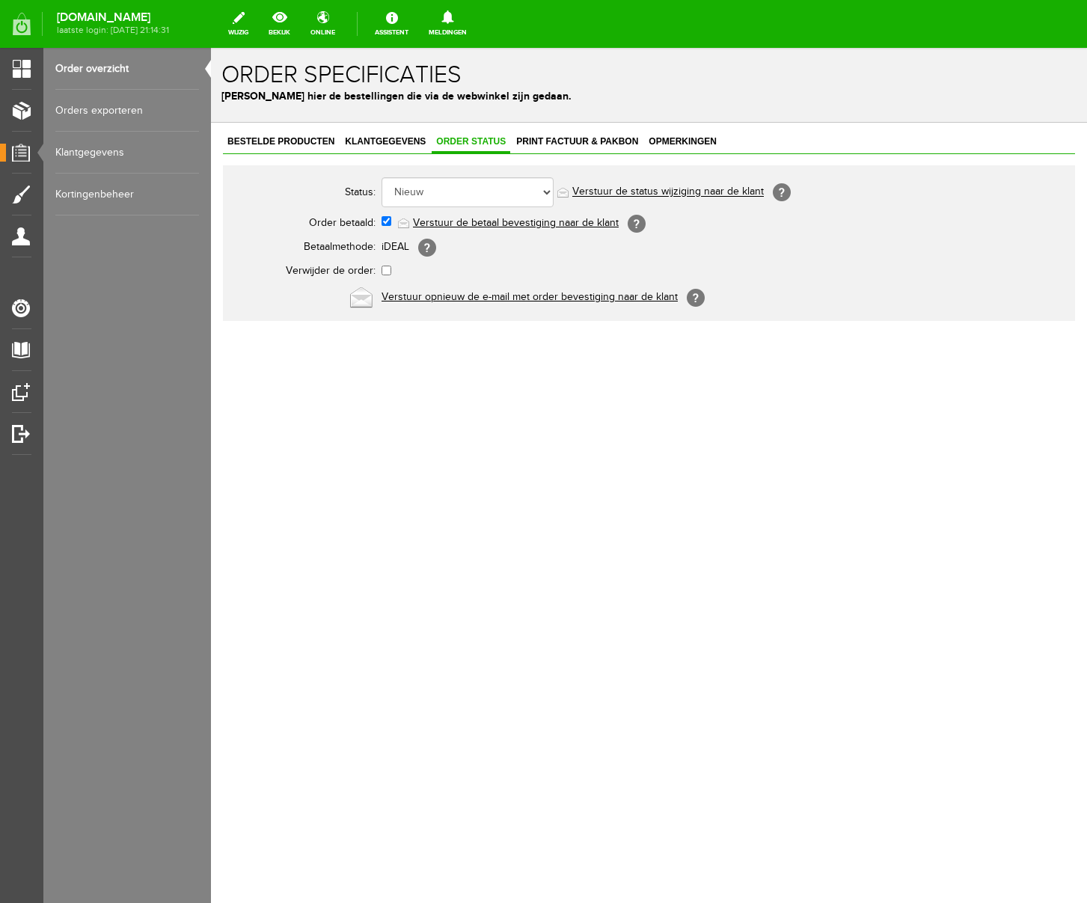
click at [475, 219] on link "Verstuur de betaal bevestiging naar de klant" at bounding box center [516, 223] width 206 height 12
click at [597, 139] on span "Print factuur & pakbon" at bounding box center [577, 141] width 131 height 10
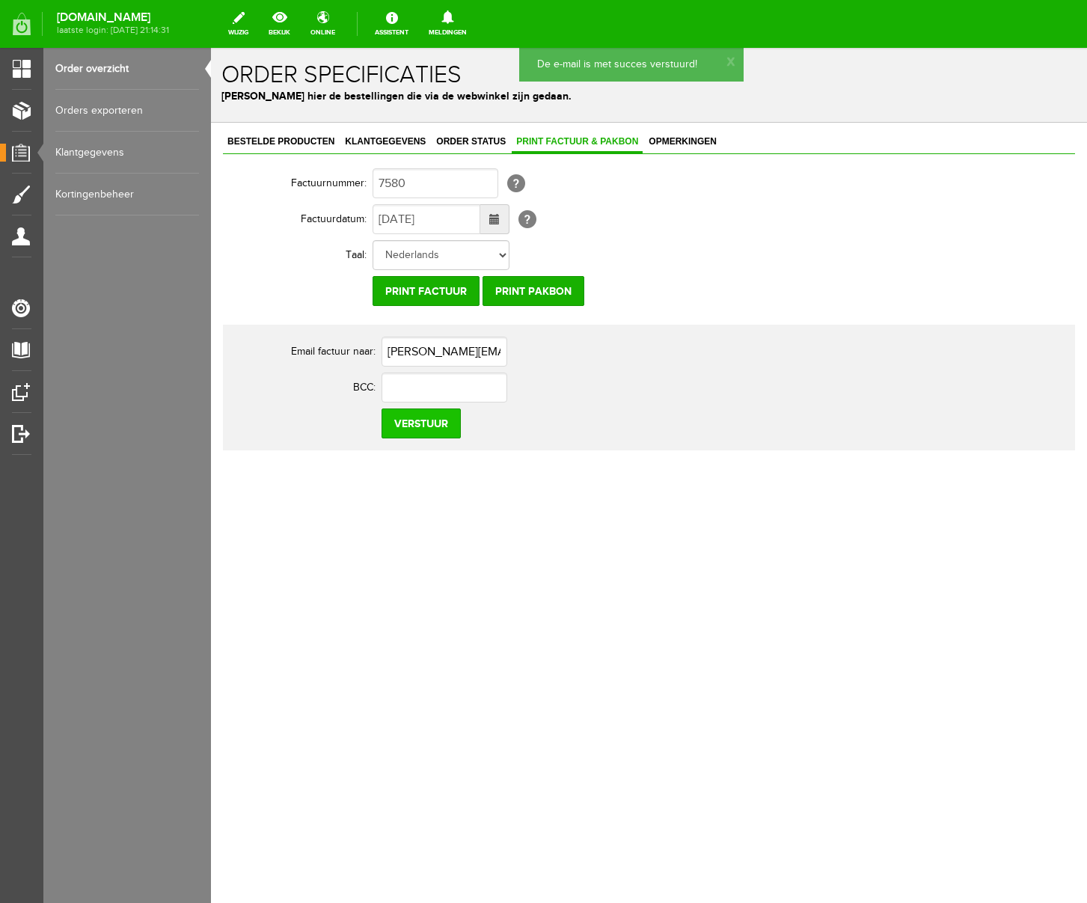
click at [427, 428] on input "Verstuur" at bounding box center [421, 424] width 79 height 30
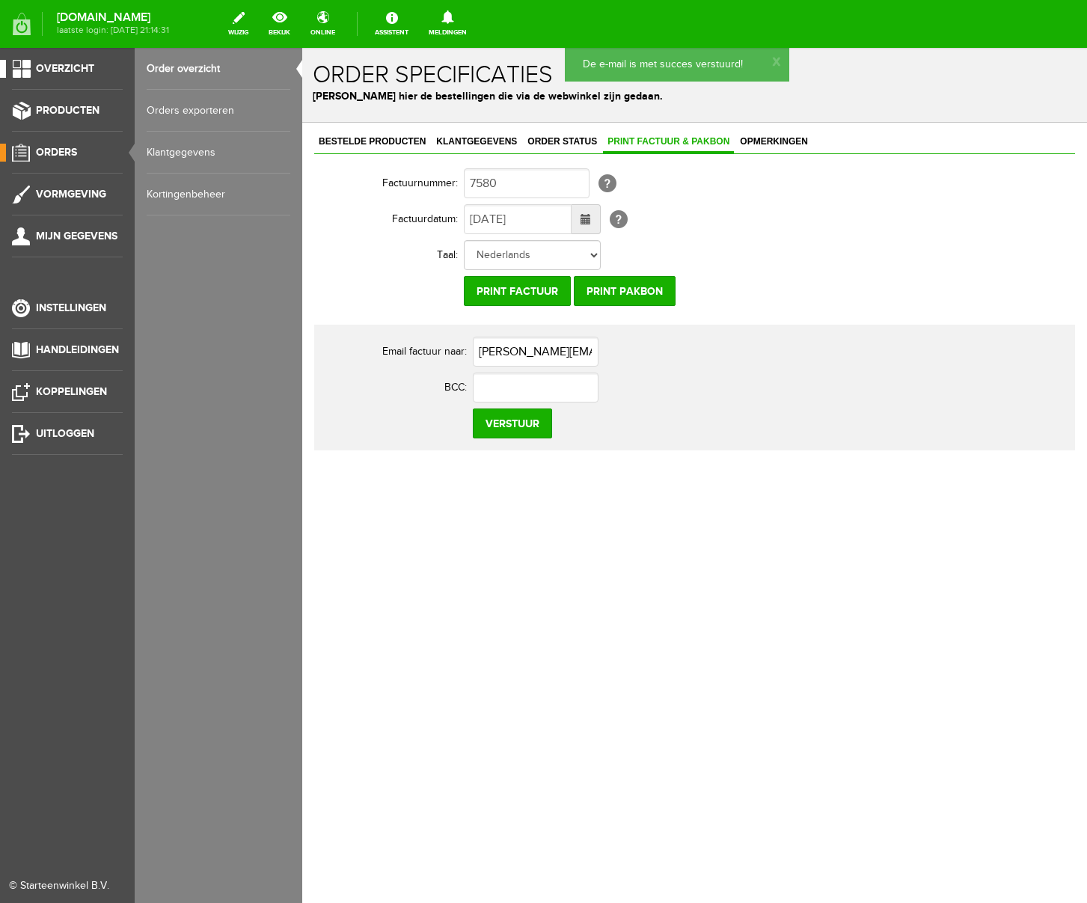
click at [74, 70] on span "Overzicht" at bounding box center [65, 68] width 58 height 13
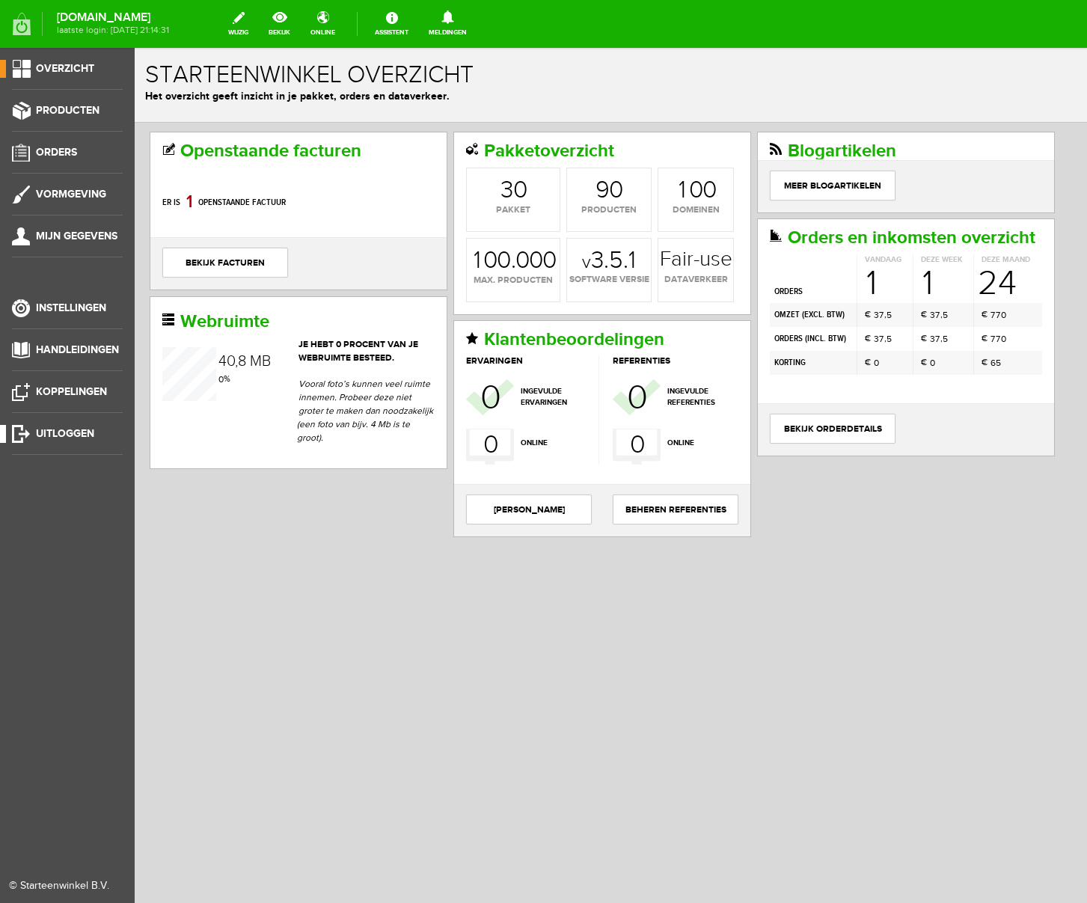
click at [64, 434] on span "Uitloggen" at bounding box center [65, 433] width 58 height 13
